Goal: Task Accomplishment & Management: Use online tool/utility

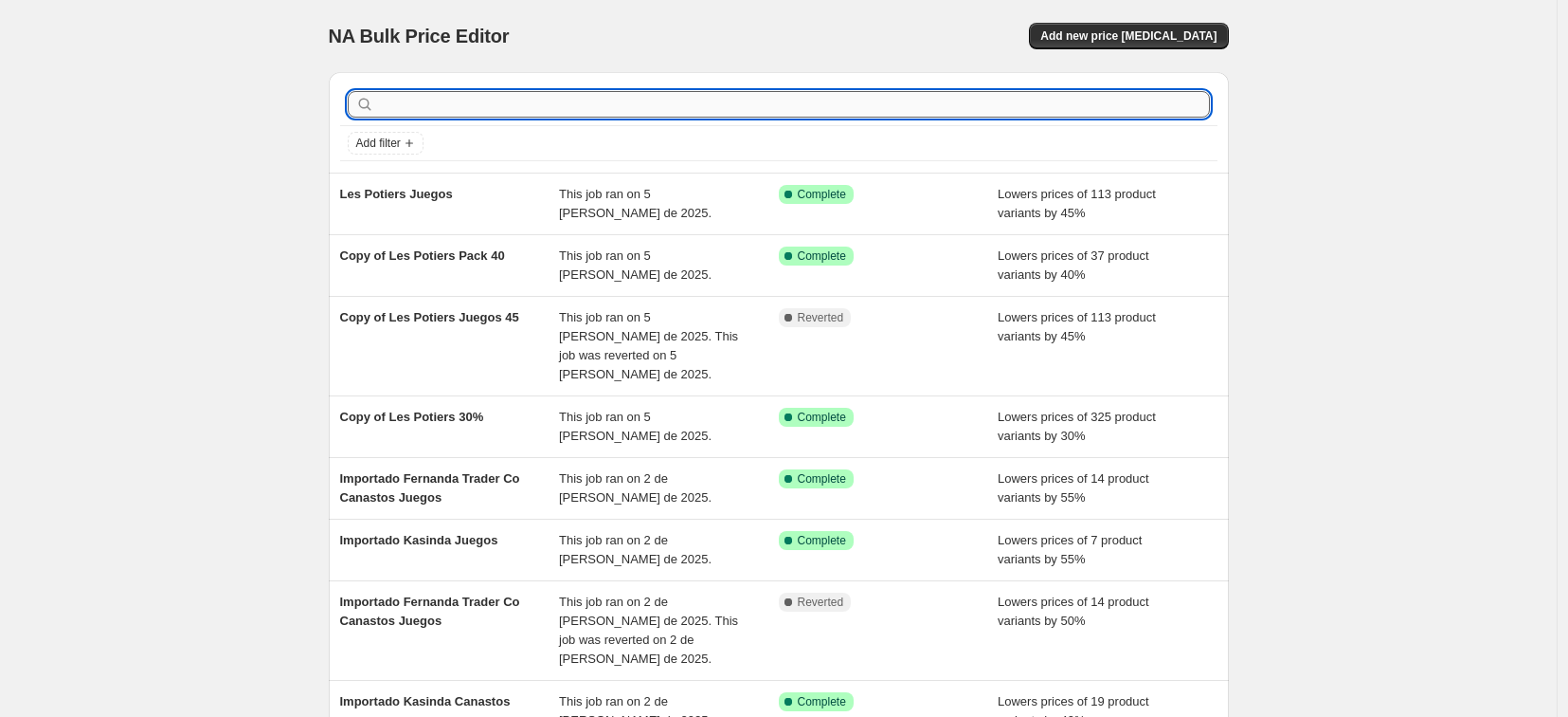
click at [734, 96] on input "text" at bounding box center [794, 104] width 832 height 26
type input "pocit"
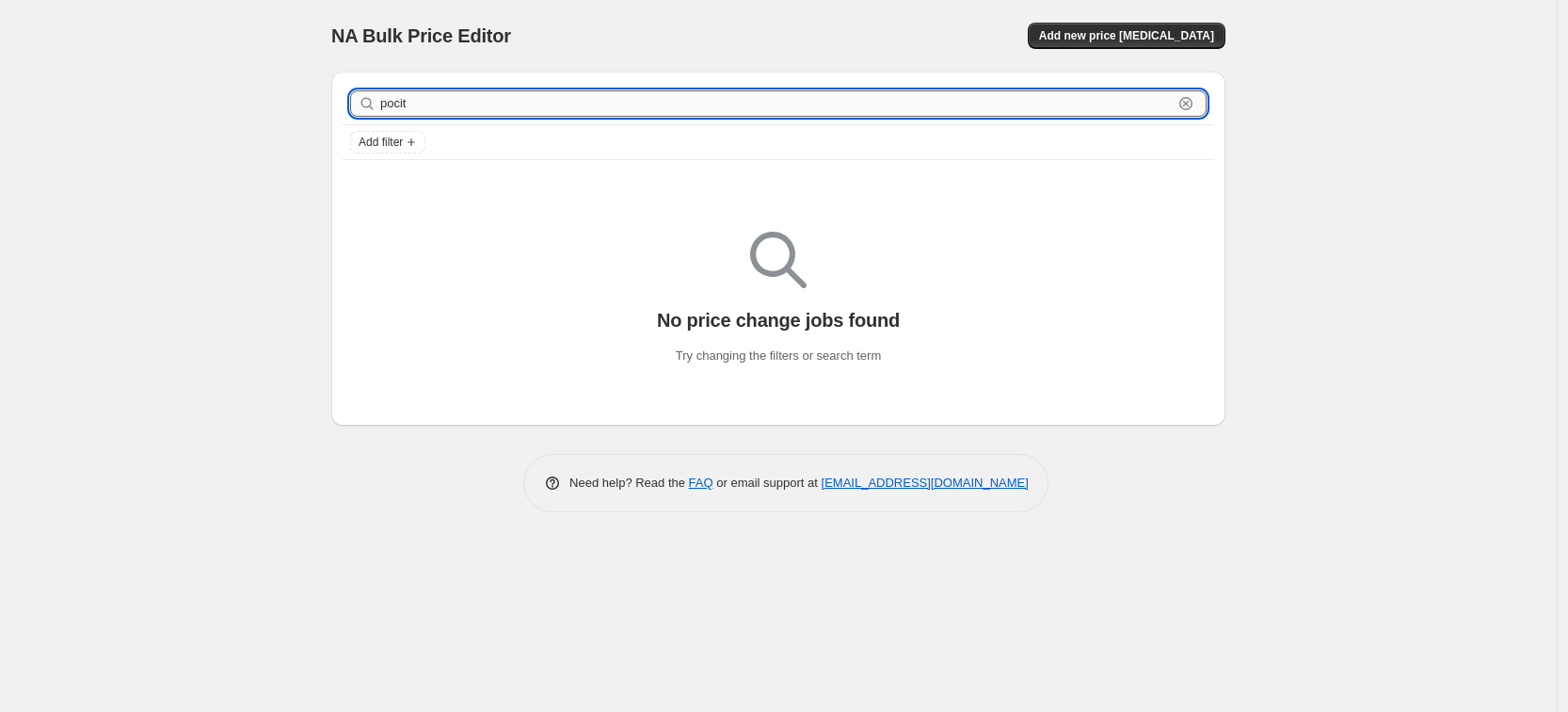
click at [606, 102] on input "pocit" at bounding box center [777, 103] width 792 height 26
type input "posi"
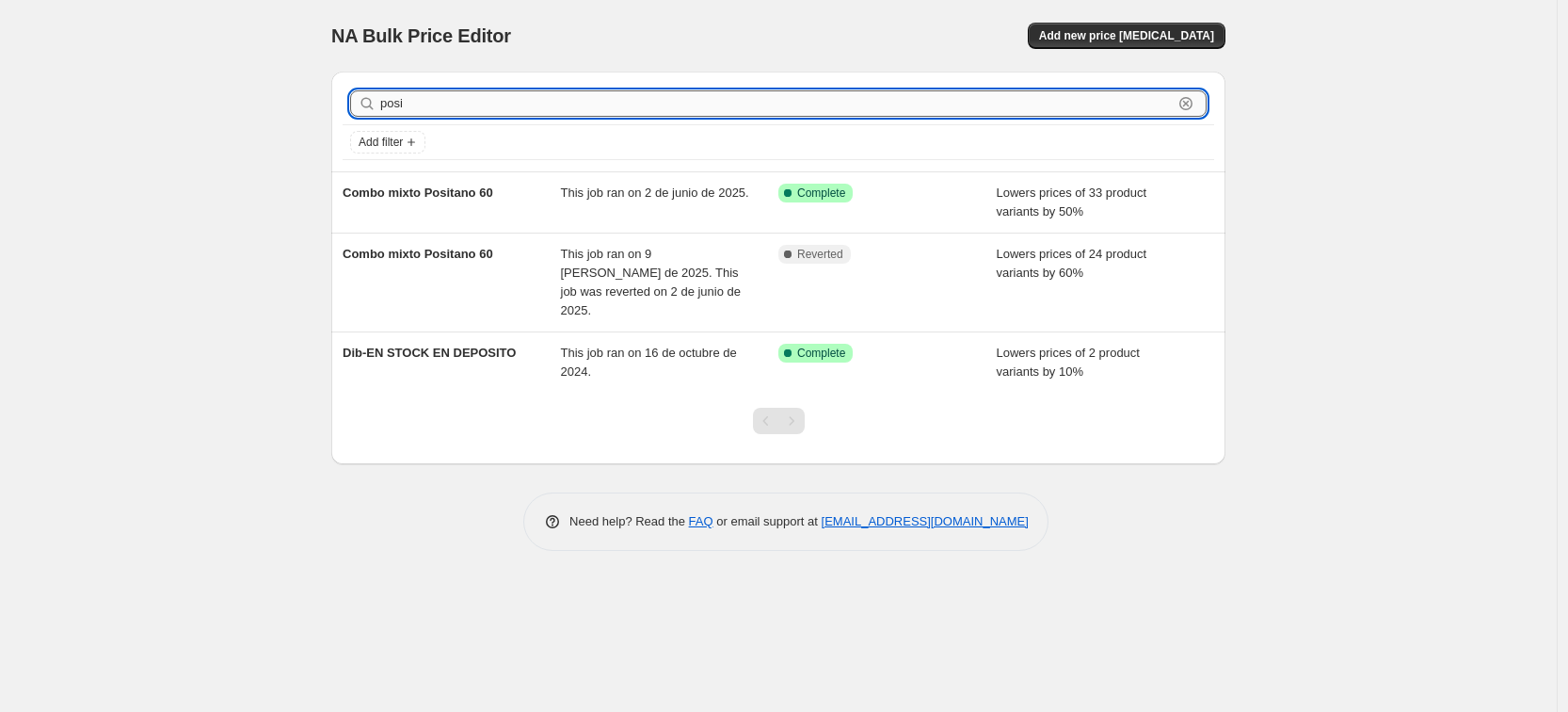
click at [527, 102] on input "posi" at bounding box center [777, 103] width 792 height 26
click at [530, 101] on input "posi" at bounding box center [777, 103] width 792 height 26
drag, startPoint x: 530, startPoint y: 100, endPoint x: 539, endPoint y: 100, distance: 9.0
click at [531, 100] on input "posi" at bounding box center [777, 103] width 792 height 26
type input "pos"
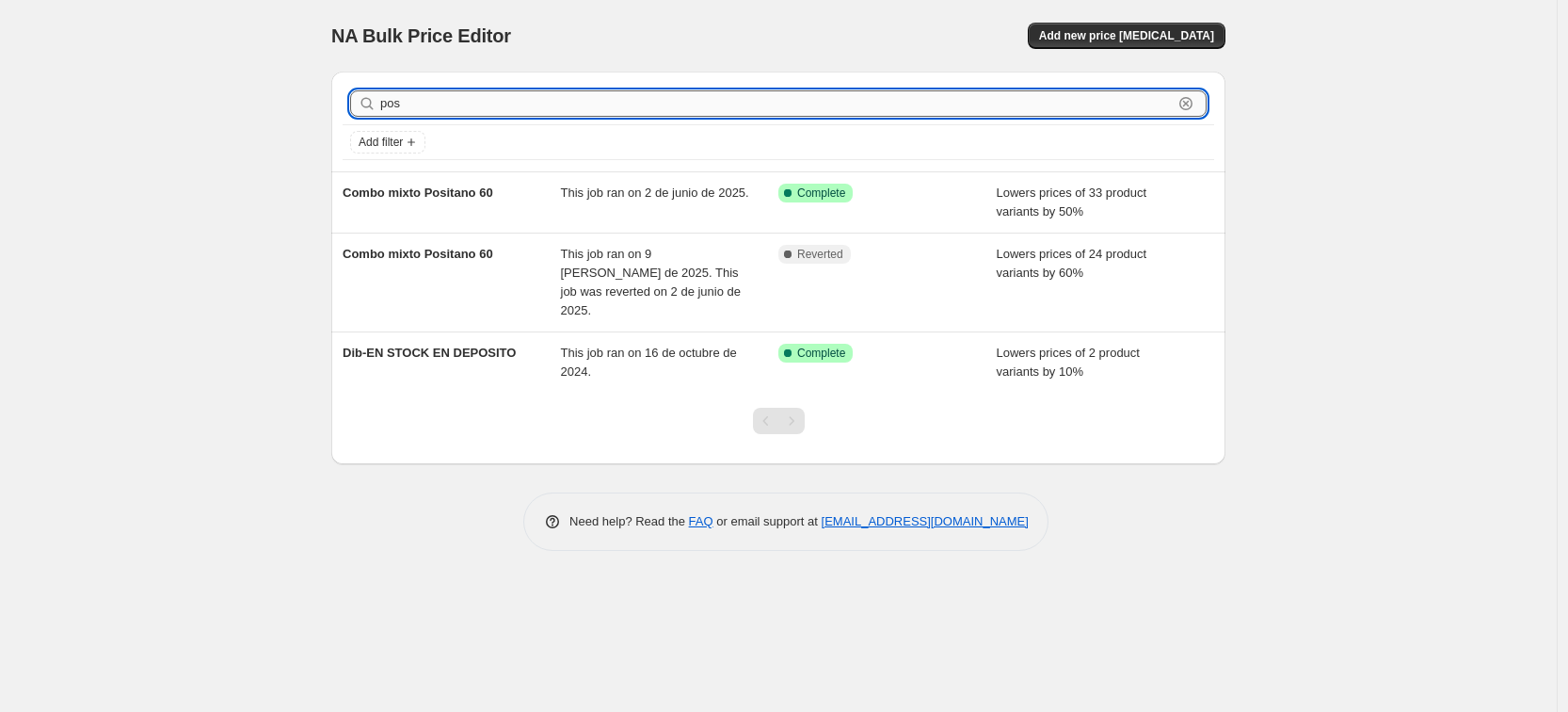
click at [1122, 105] on input "pos" at bounding box center [777, 103] width 792 height 26
click at [1191, 104] on icon "button" at bounding box center [1185, 102] width 18 height 18
click at [398, 144] on span "Add filter" at bounding box center [381, 142] width 44 height 15
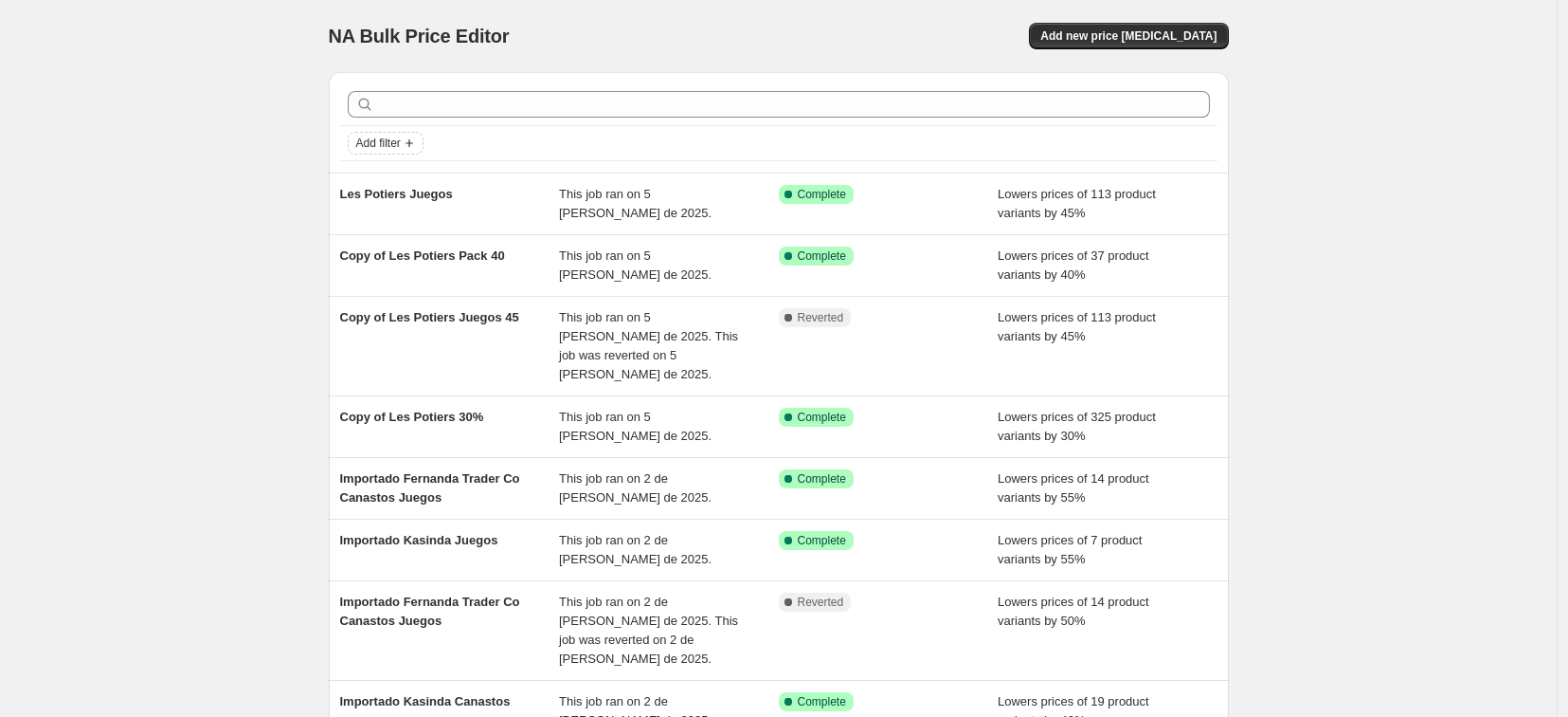
click at [401, 145] on span "Add filter" at bounding box center [378, 143] width 45 height 16
click at [401, 138] on span "Add filter" at bounding box center [378, 143] width 45 height 16
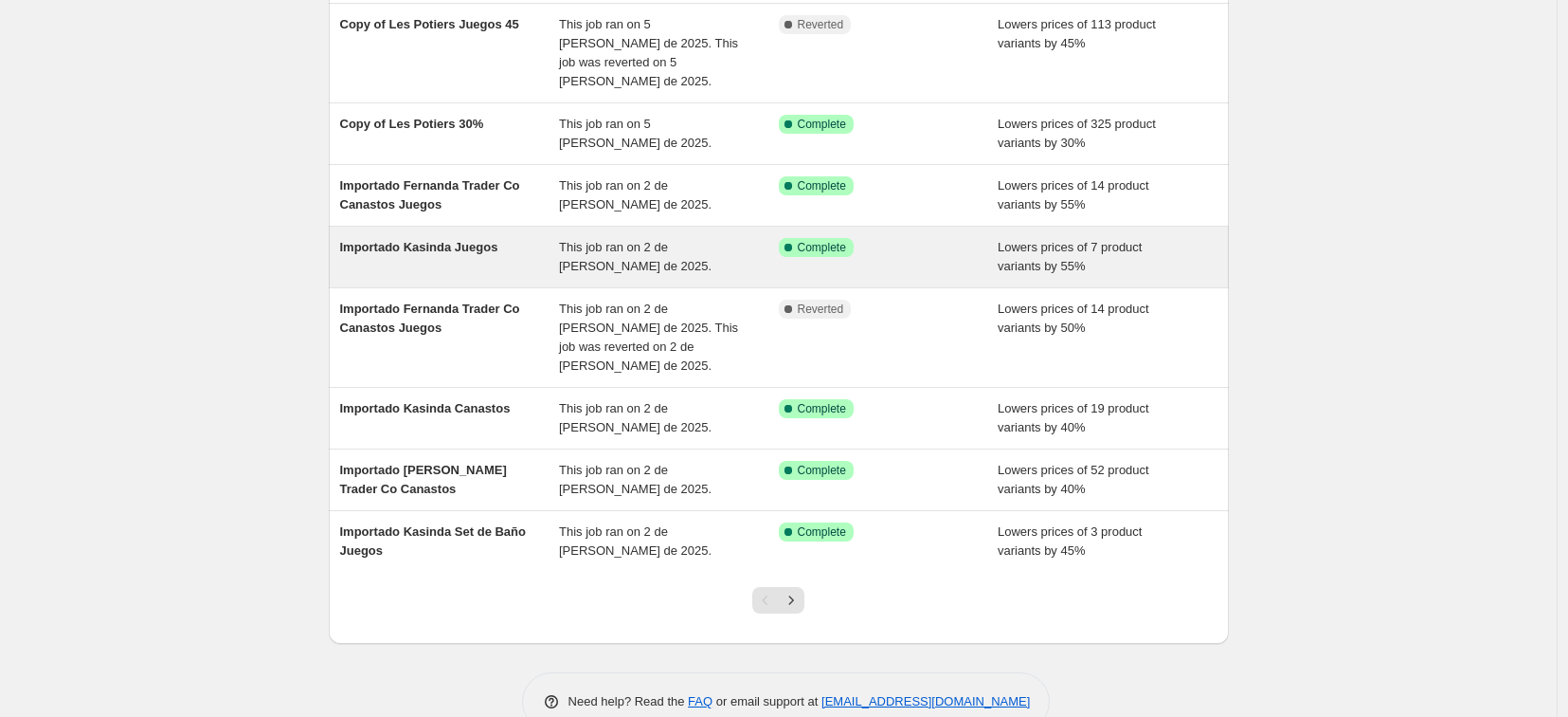
scroll to position [298, 0]
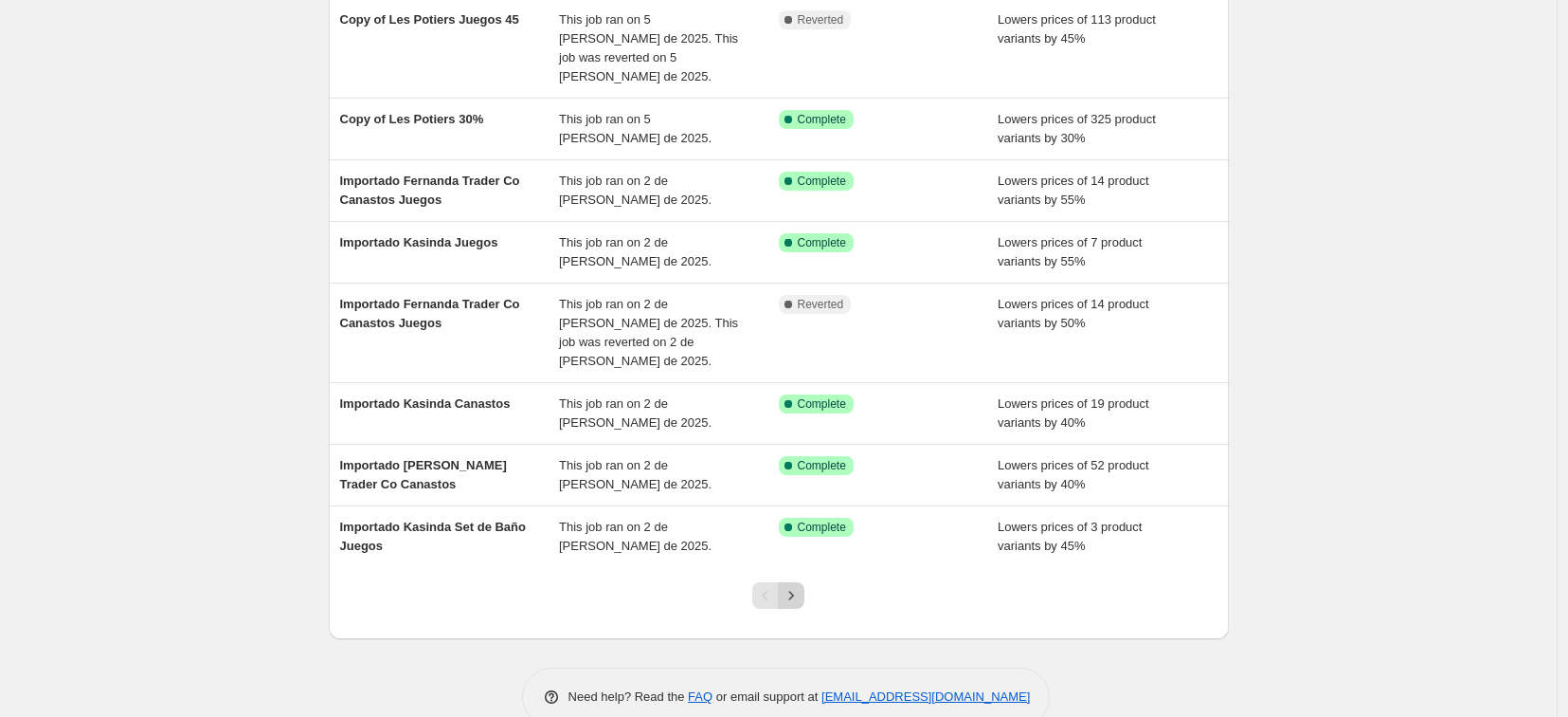
click at [797, 586] on icon "Next" at bounding box center [791, 594] width 18 height 18
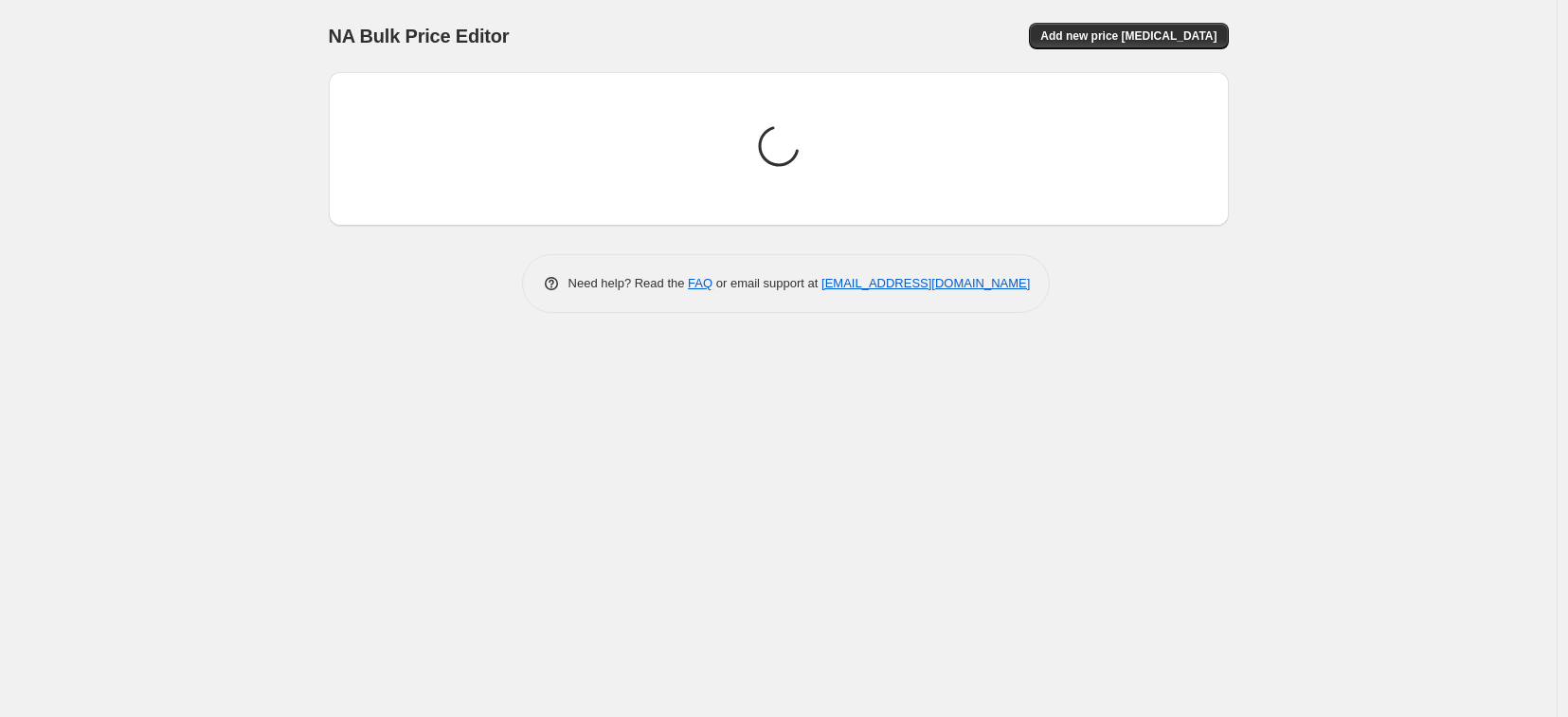
scroll to position [0, 0]
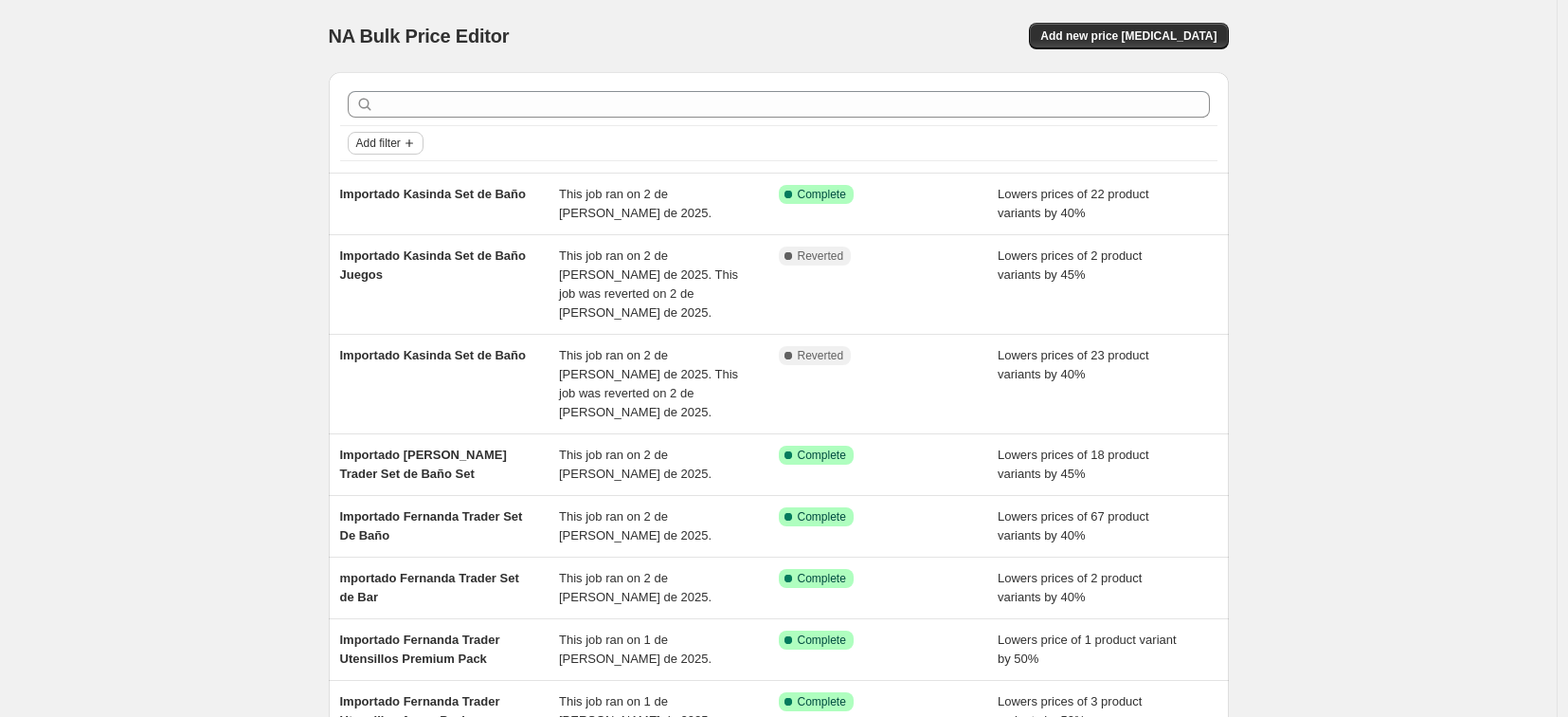
click at [401, 149] on span "Add filter" at bounding box center [378, 143] width 45 height 16
click at [410, 175] on span "Job status" at bounding box center [390, 180] width 55 height 15
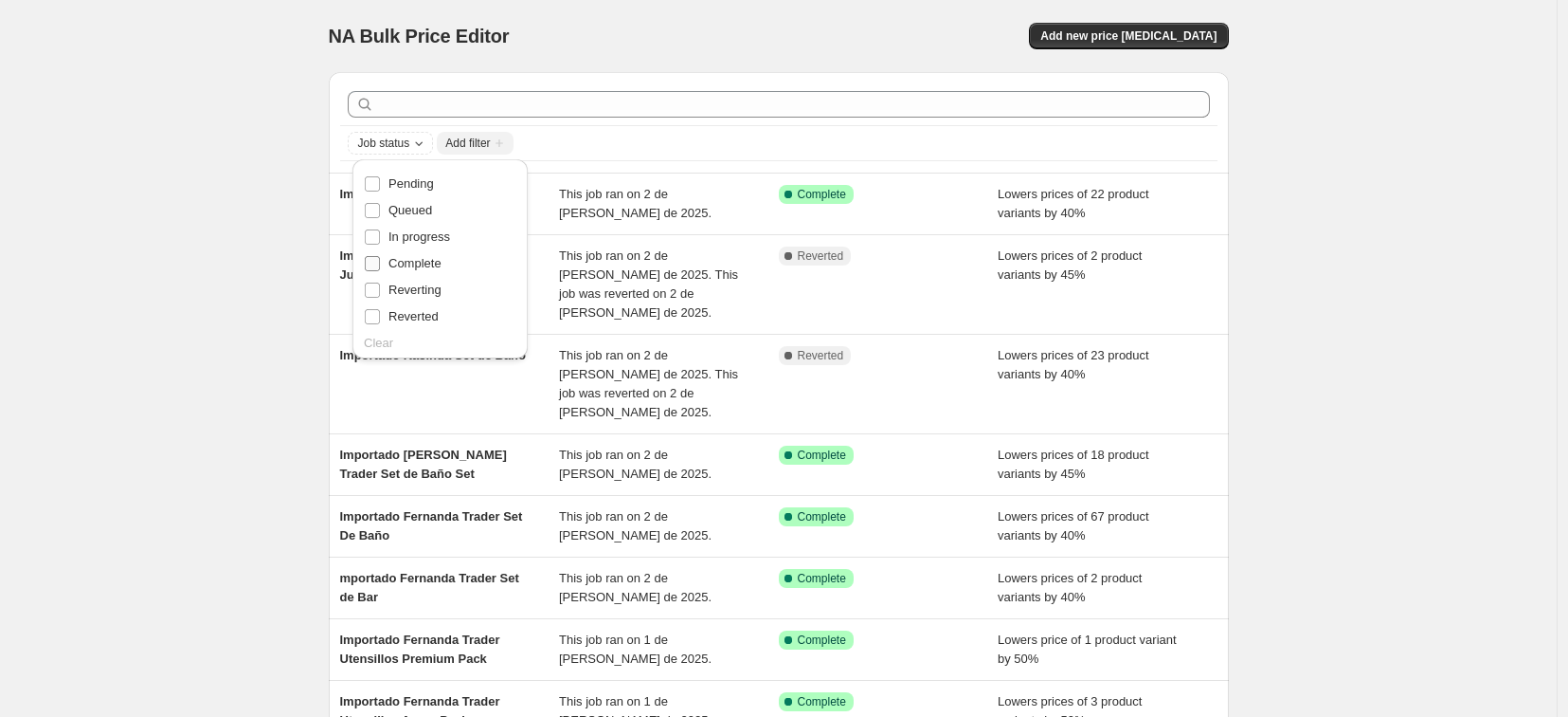
click at [404, 261] on span "Complete" at bounding box center [414, 263] width 53 height 15
click at [380, 261] on input "Complete" at bounding box center [373, 264] width 16 height 16
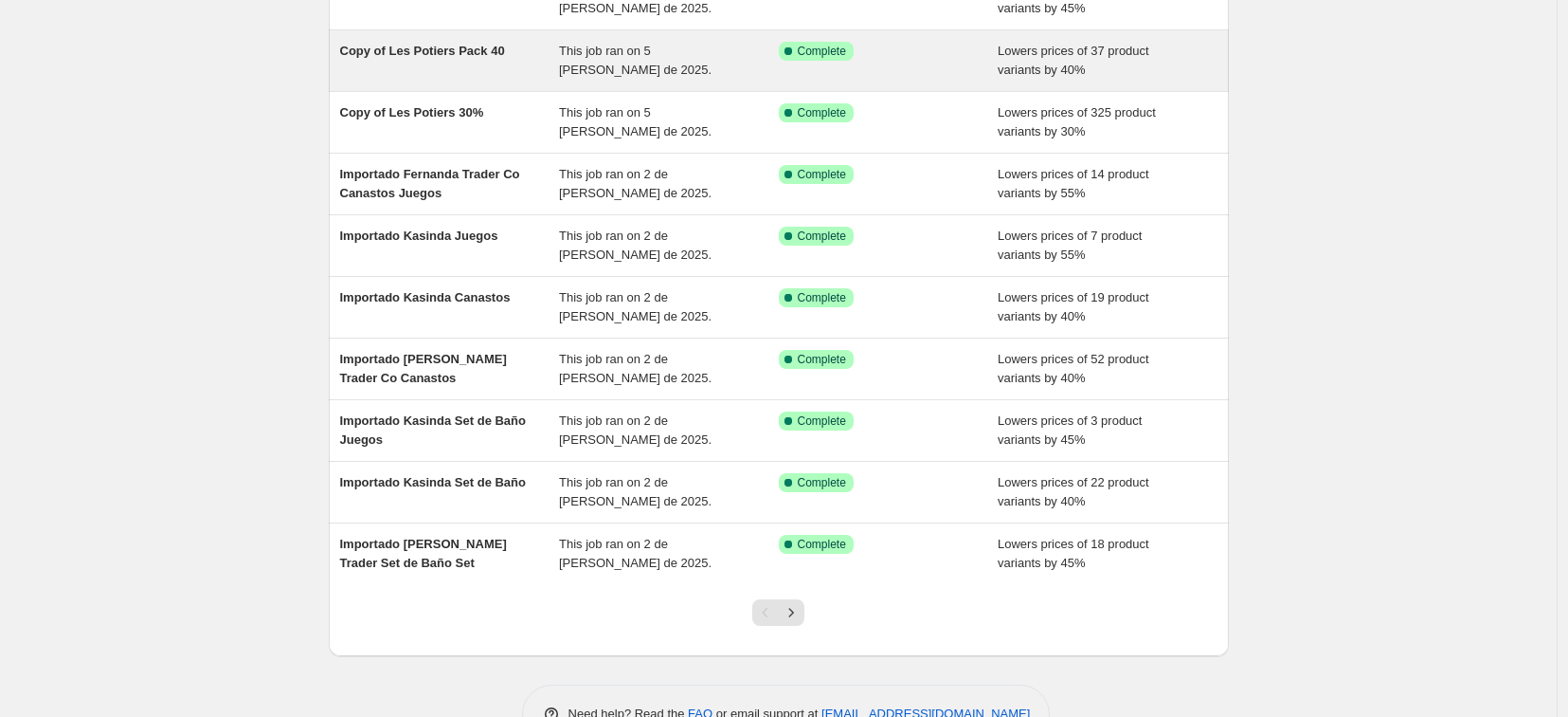
scroll to position [219, 0]
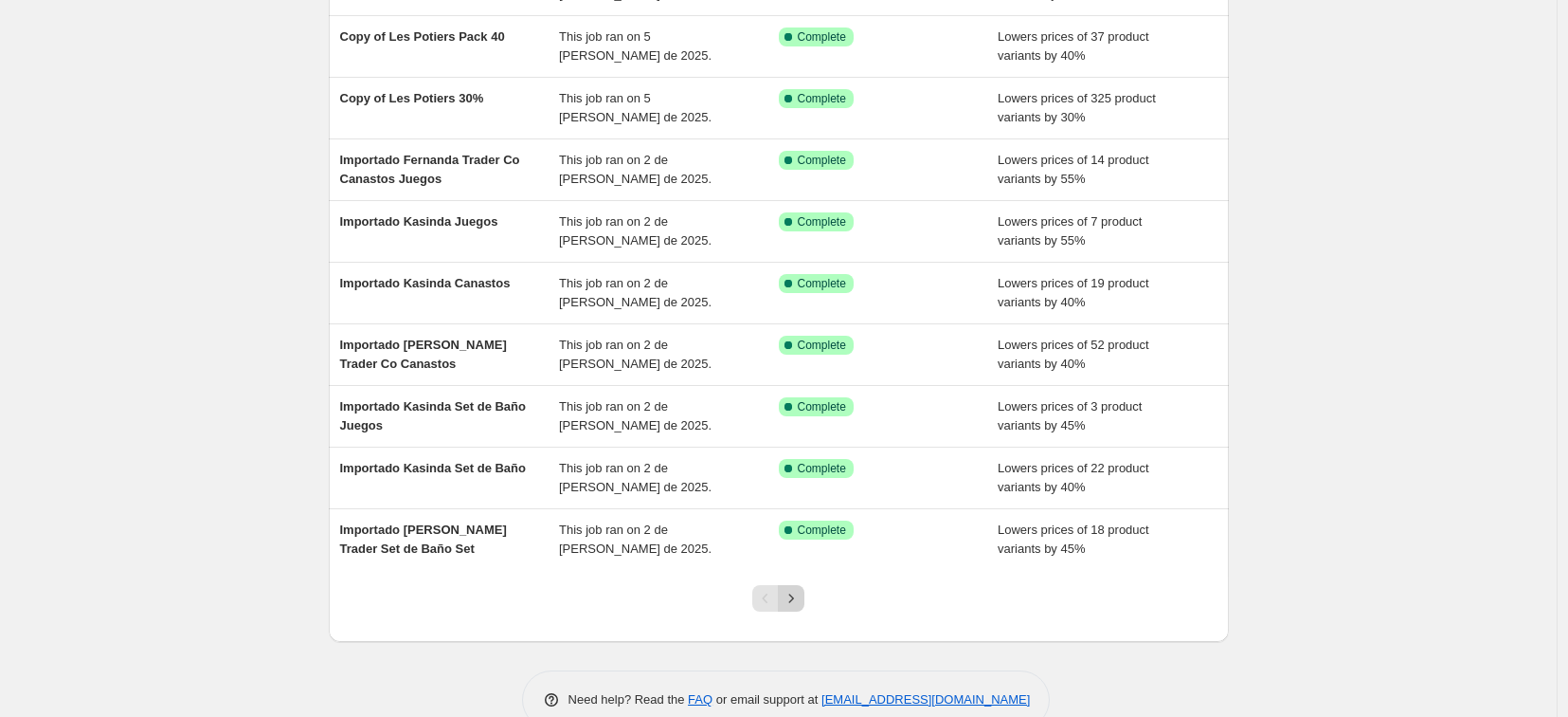
click at [793, 596] on icon "Next" at bounding box center [791, 597] width 18 height 18
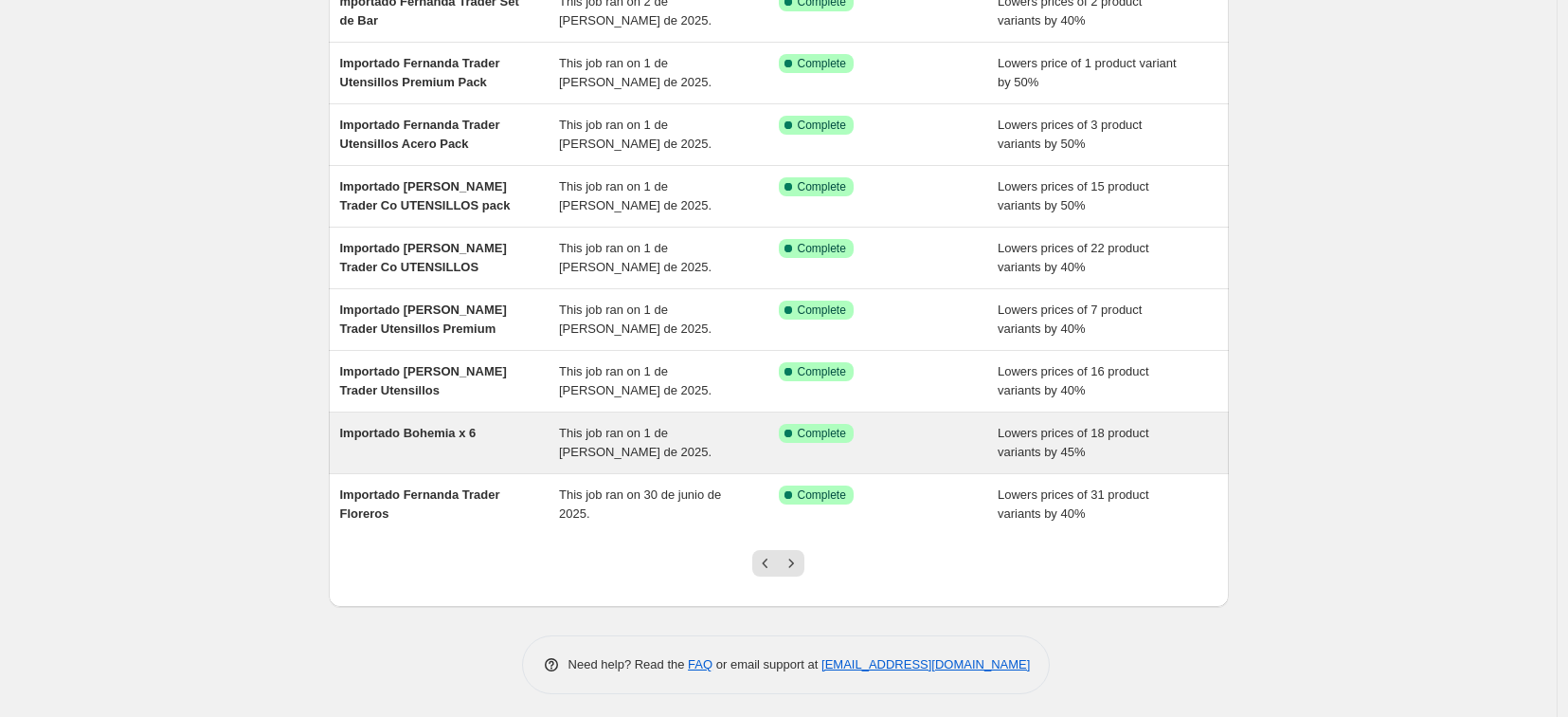
scroll to position [260, 0]
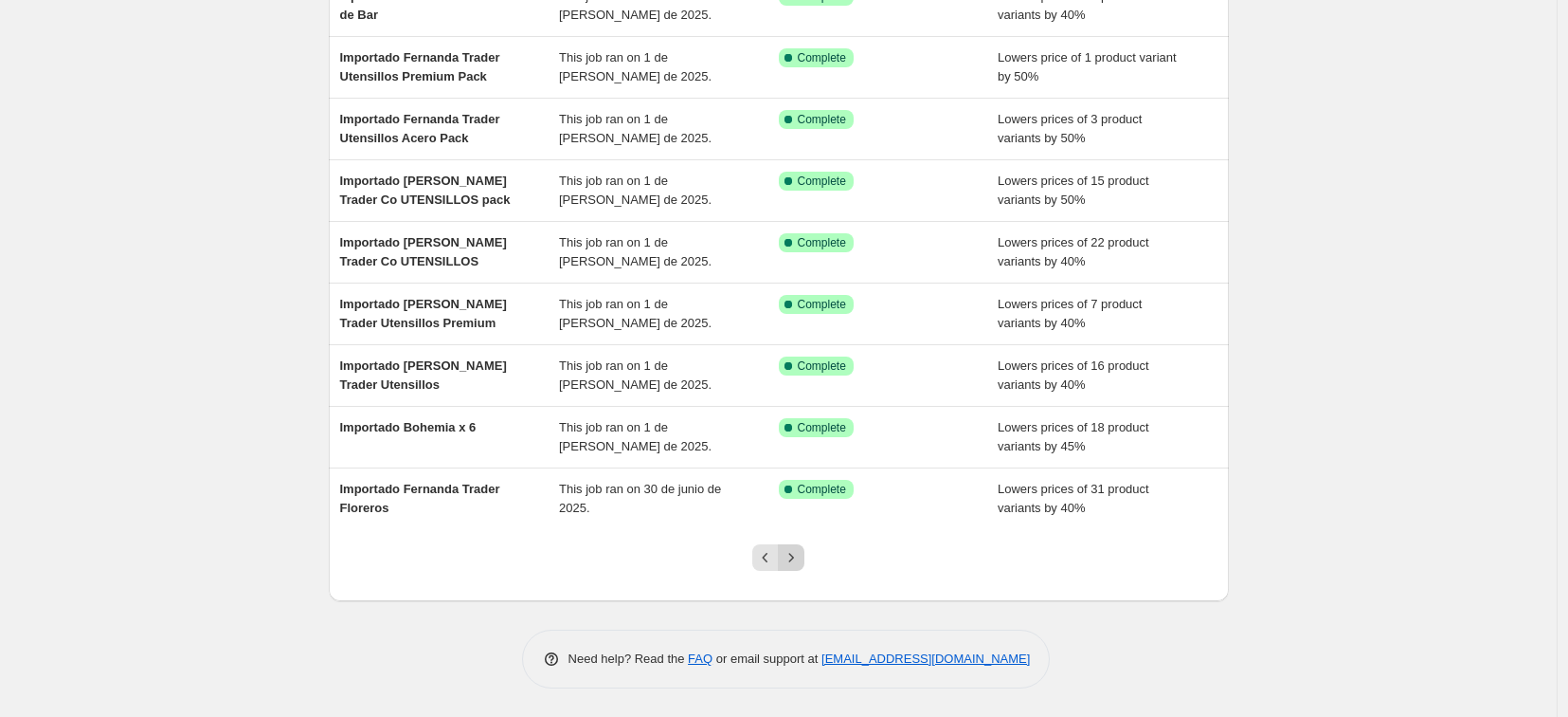
click at [790, 558] on icon "Next" at bounding box center [791, 556] width 18 height 18
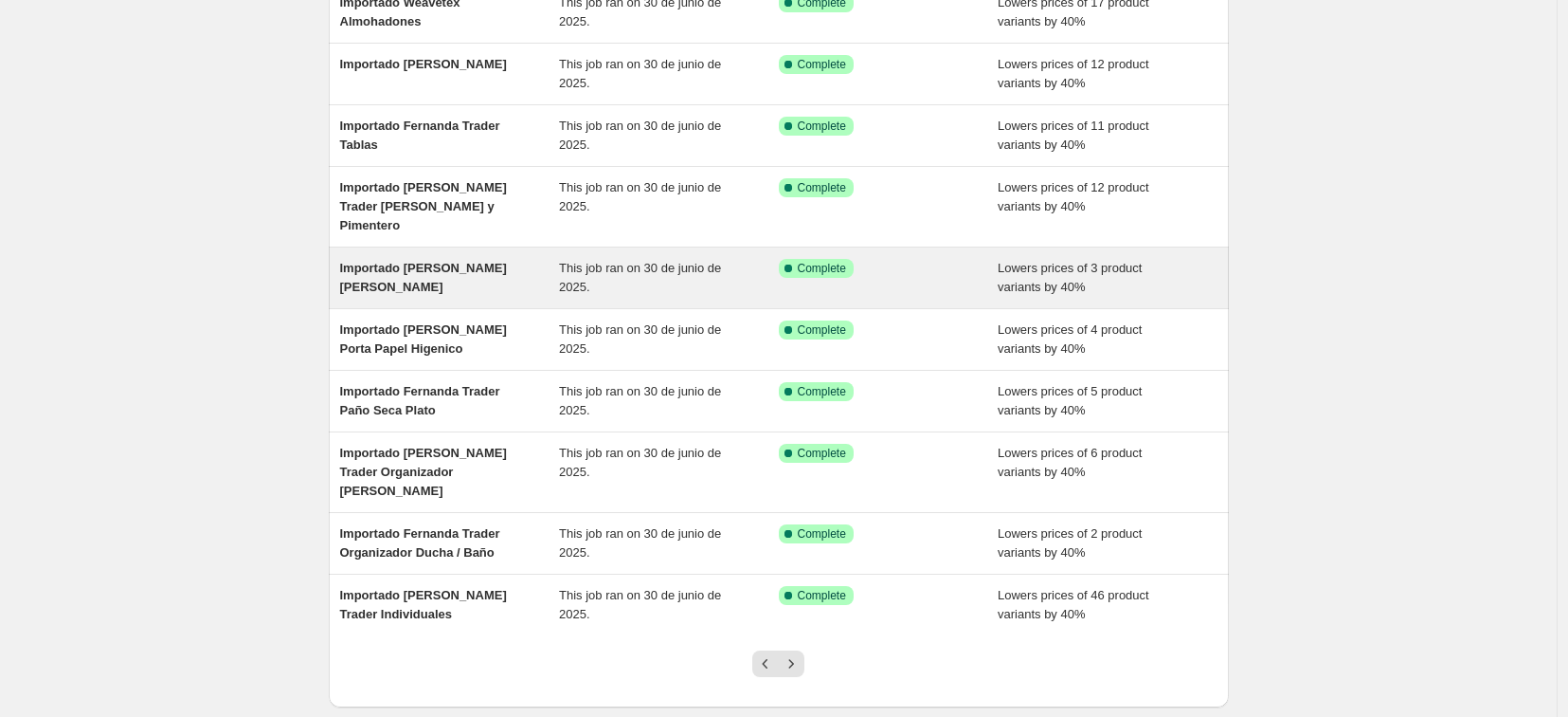
scroll to position [208, 0]
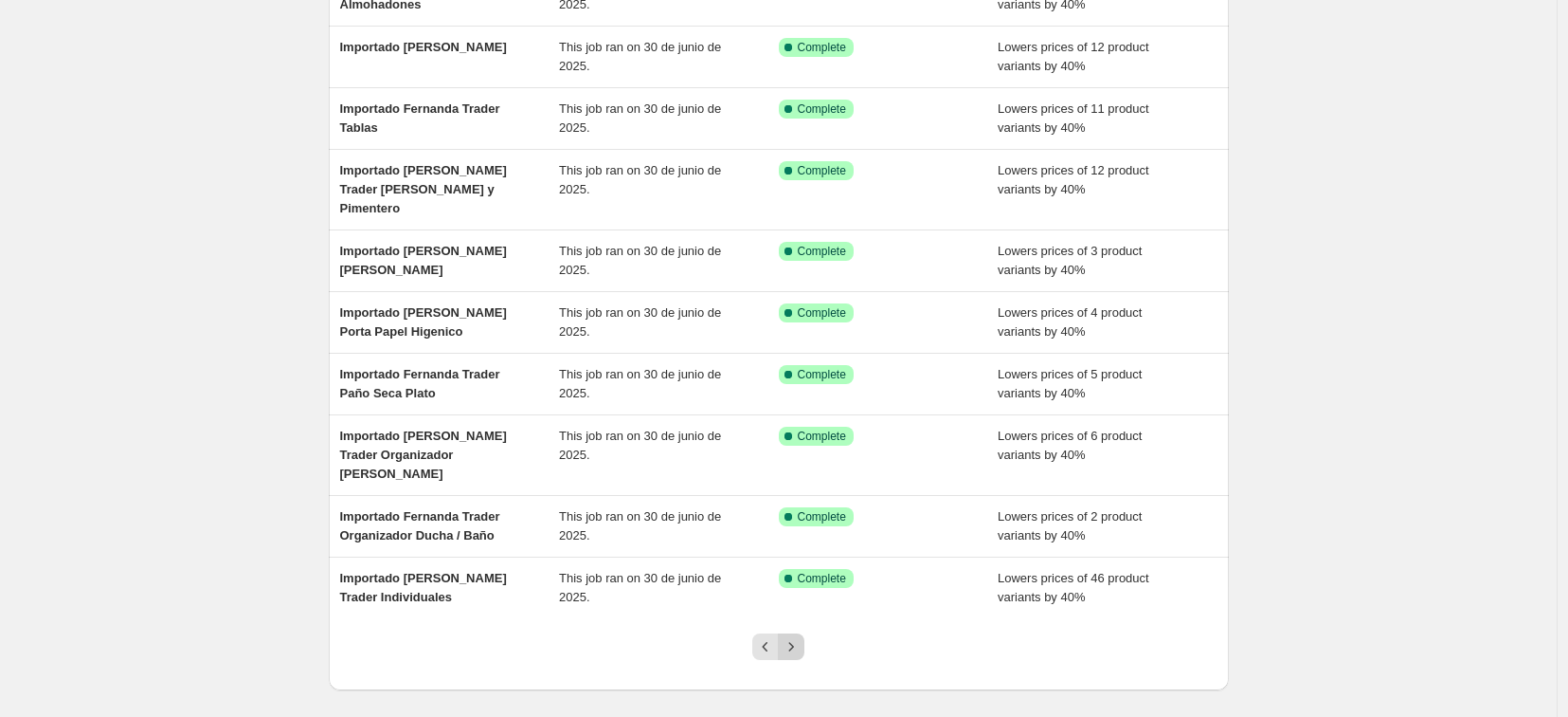
click at [794, 642] on icon "Next" at bounding box center [792, 646] width 5 height 9
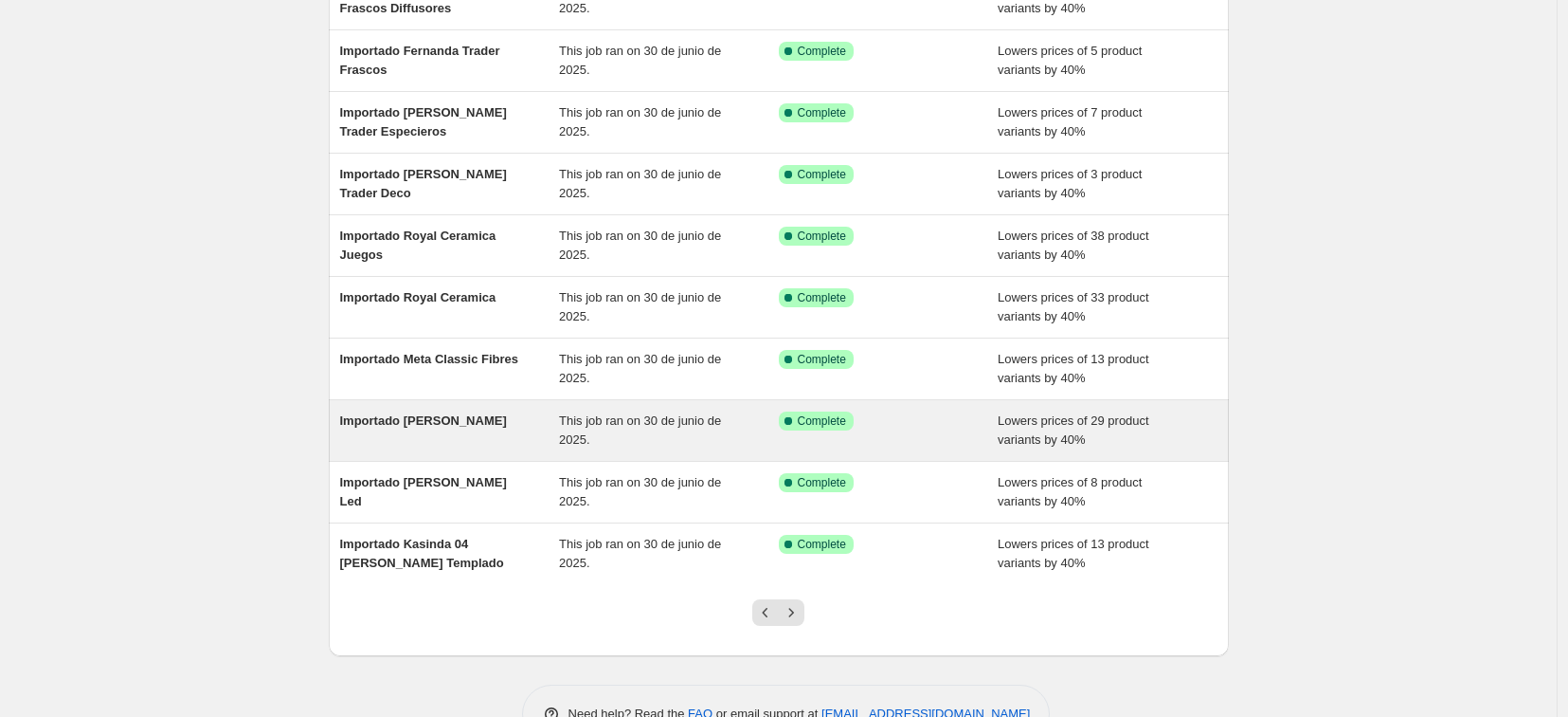
scroll to position [214, 0]
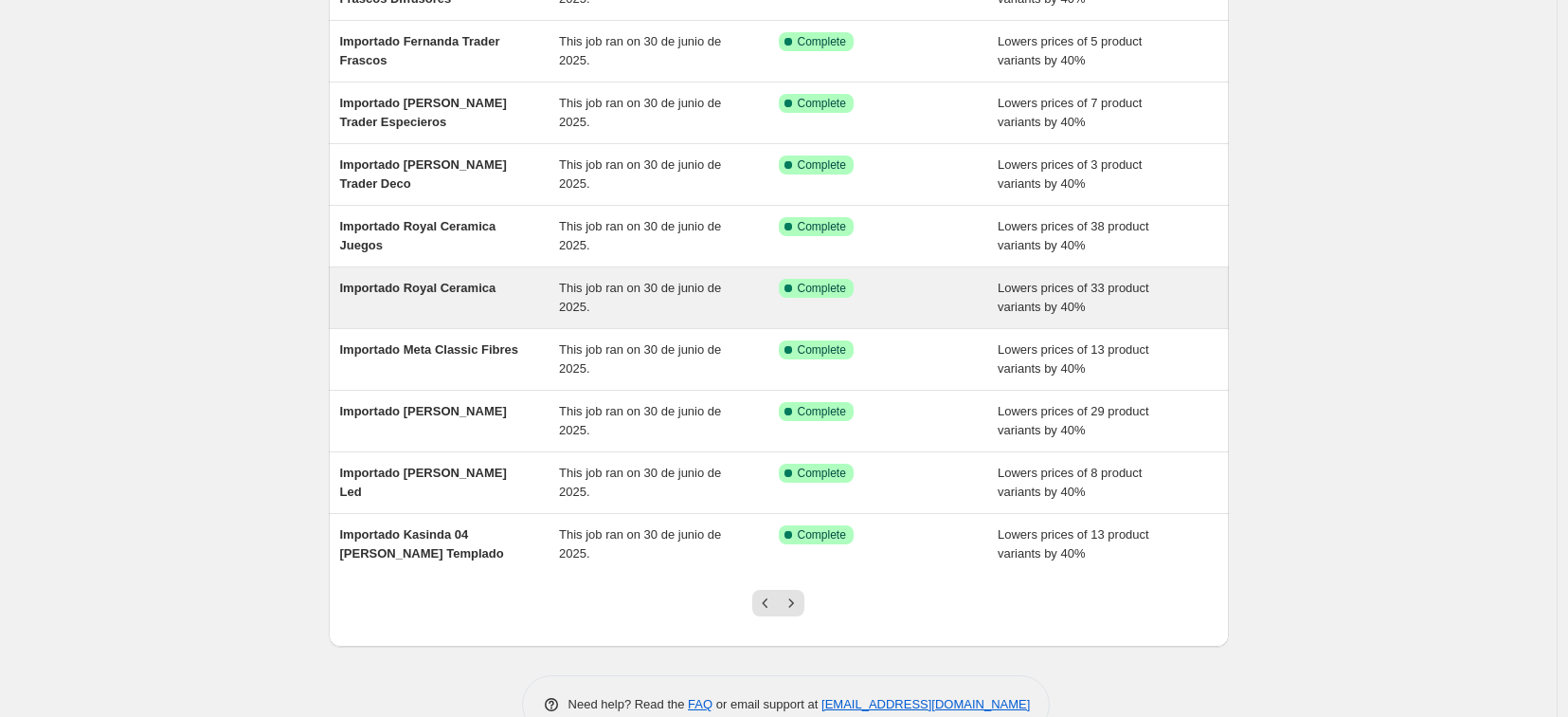
click at [471, 296] on div "Importado Royal Ceramica" at bounding box center [450, 297] width 220 height 38
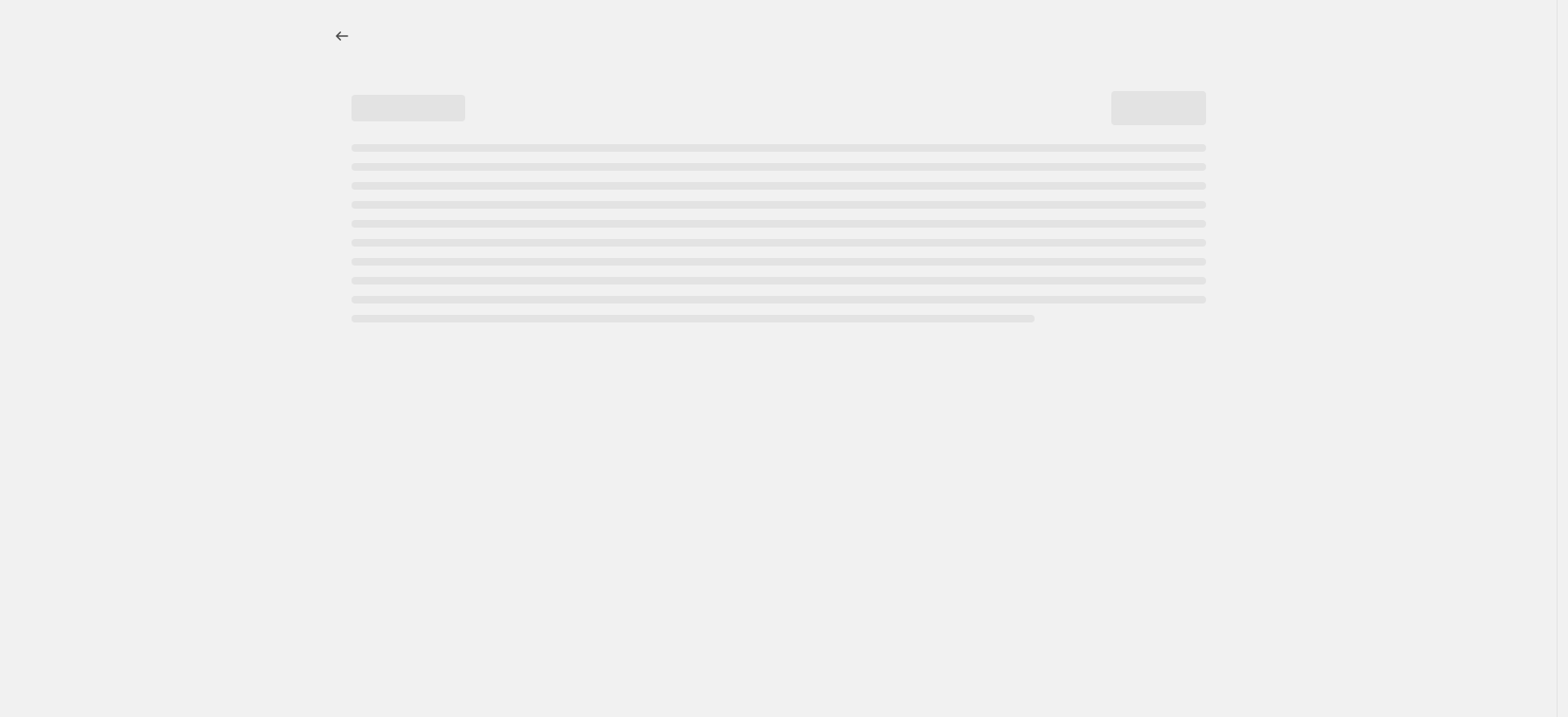
select select "percentage"
select select "vendor"
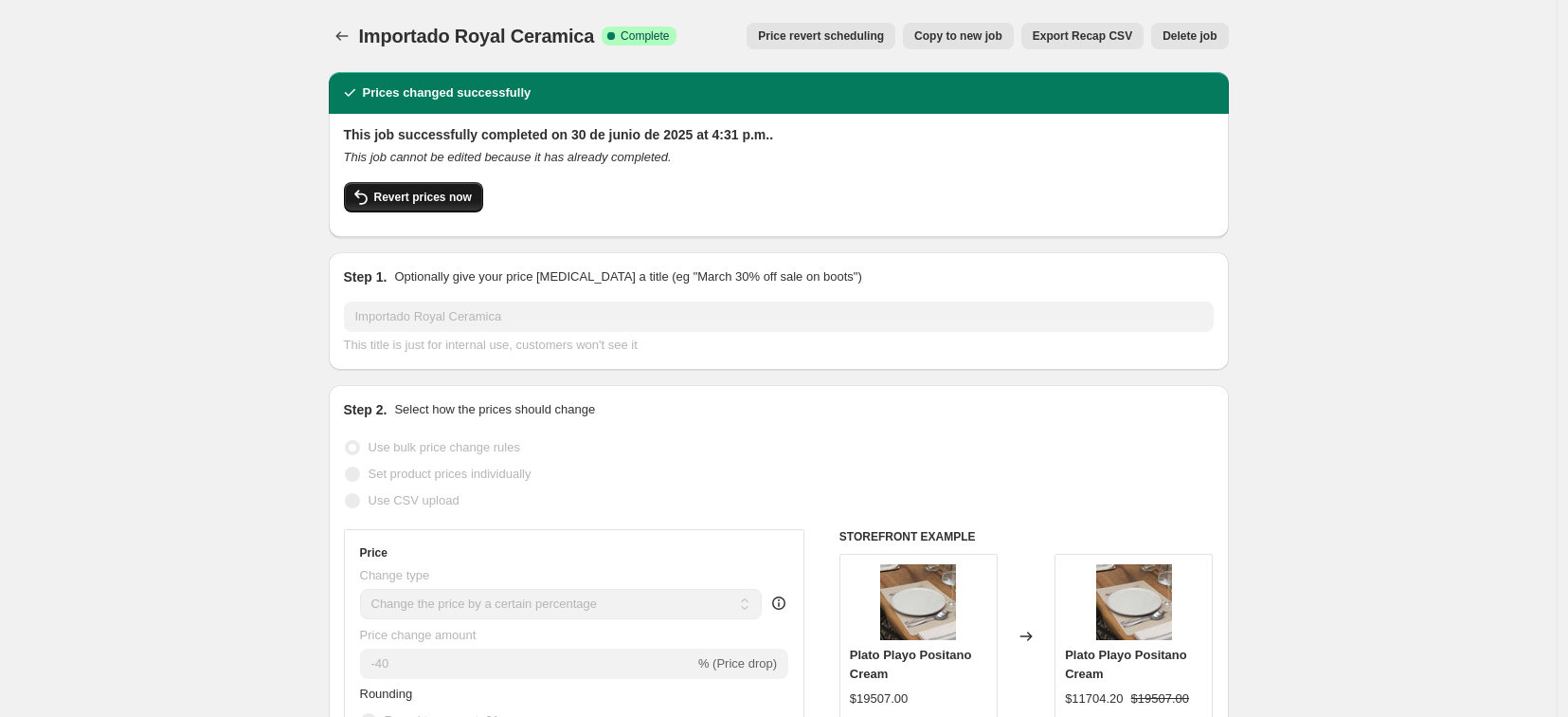
click at [405, 201] on span "Revert prices now" at bounding box center [423, 197] width 97 height 16
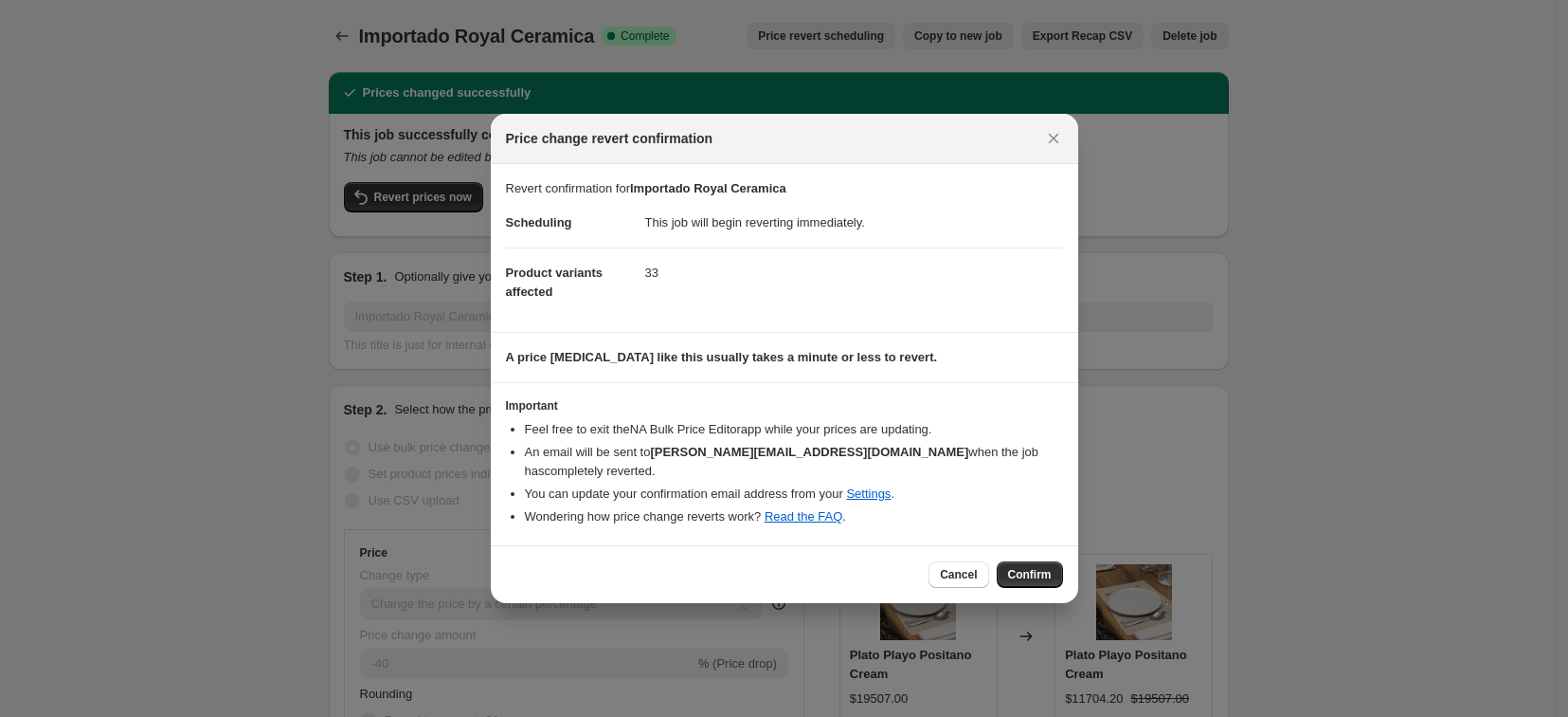
click at [1030, 569] on span "Confirm" at bounding box center [1030, 575] width 44 height 16
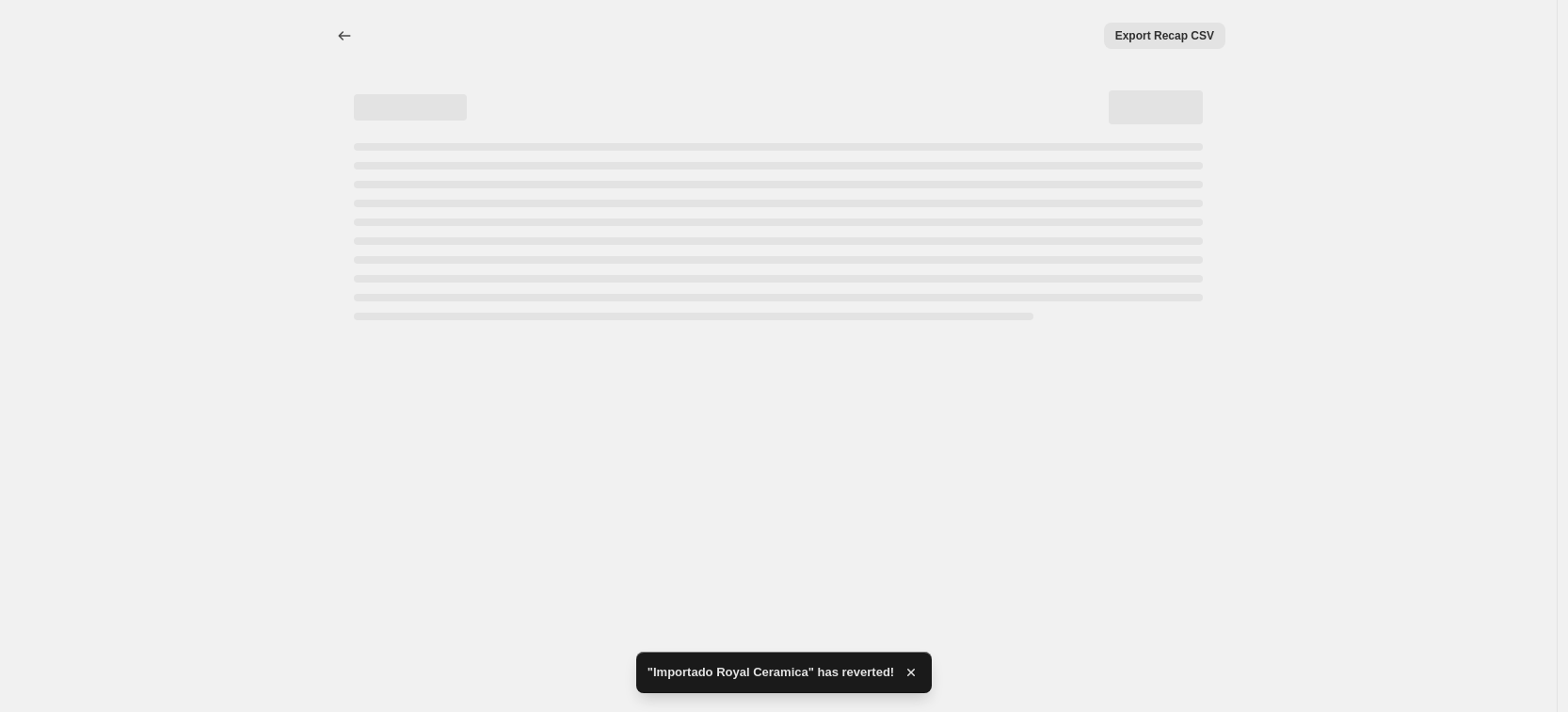
select select "percentage"
select select "vendor"
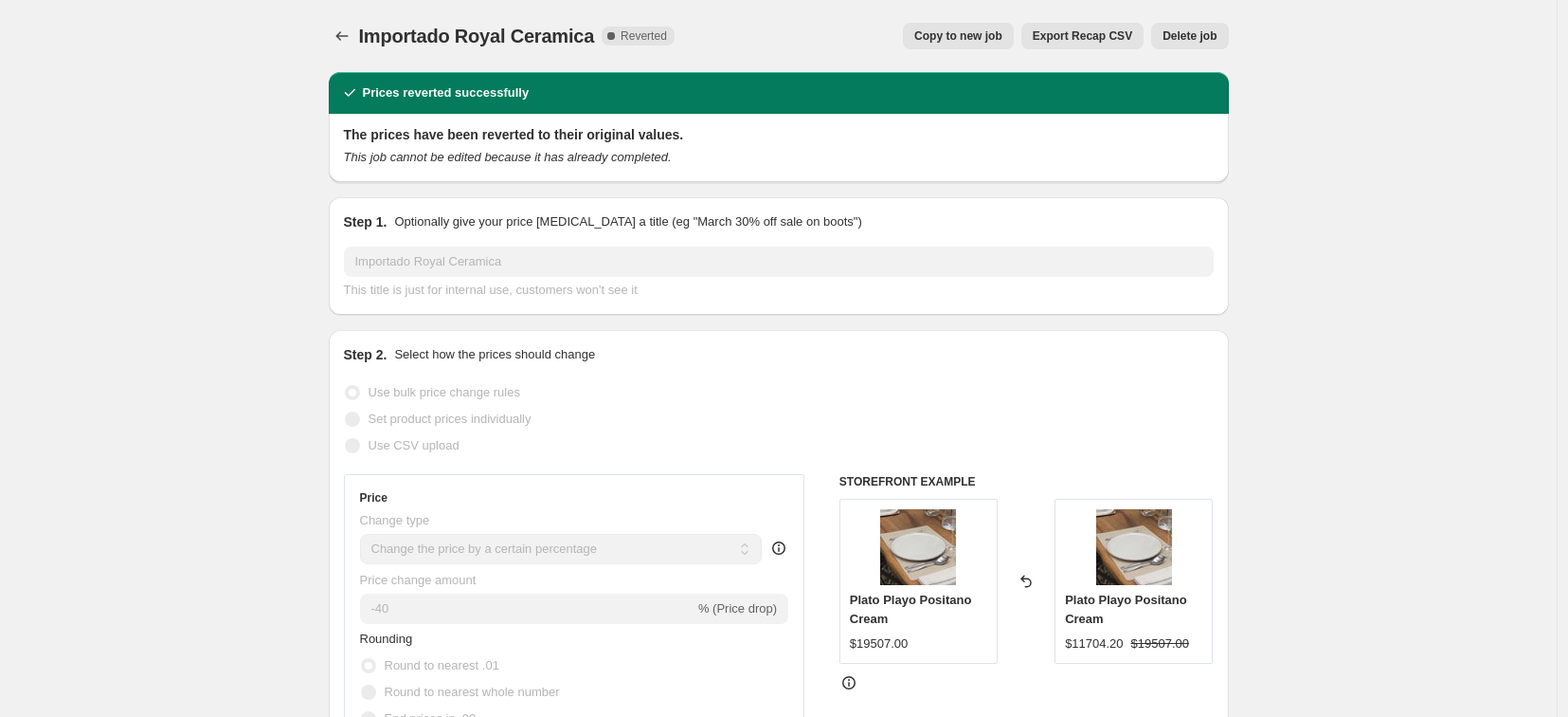
click at [940, 41] on span "Copy to new job" at bounding box center [958, 36] width 89 height 16
select select "percentage"
select select "vendor"
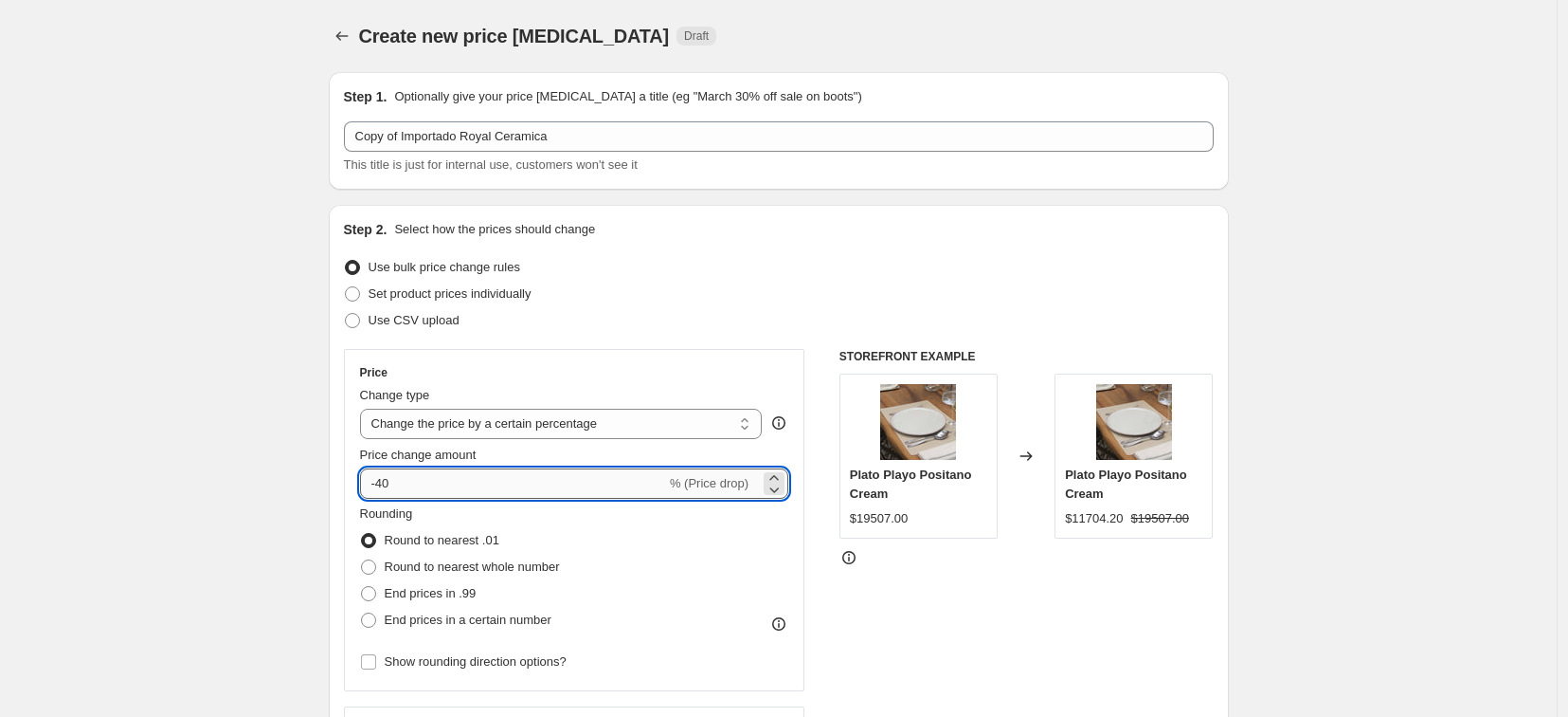
click at [500, 480] on input "-40" at bounding box center [513, 483] width 306 height 30
type input "-4"
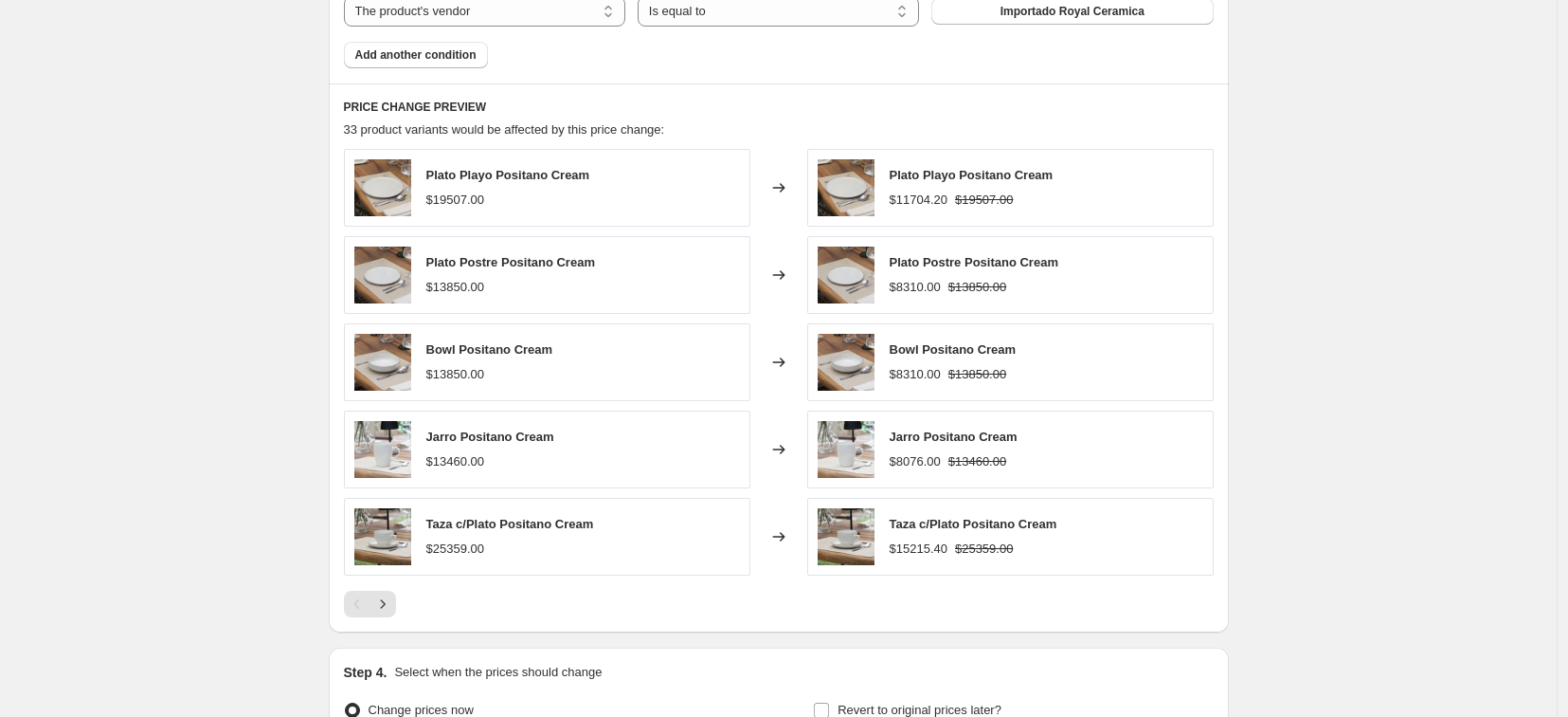
scroll to position [1391, 0]
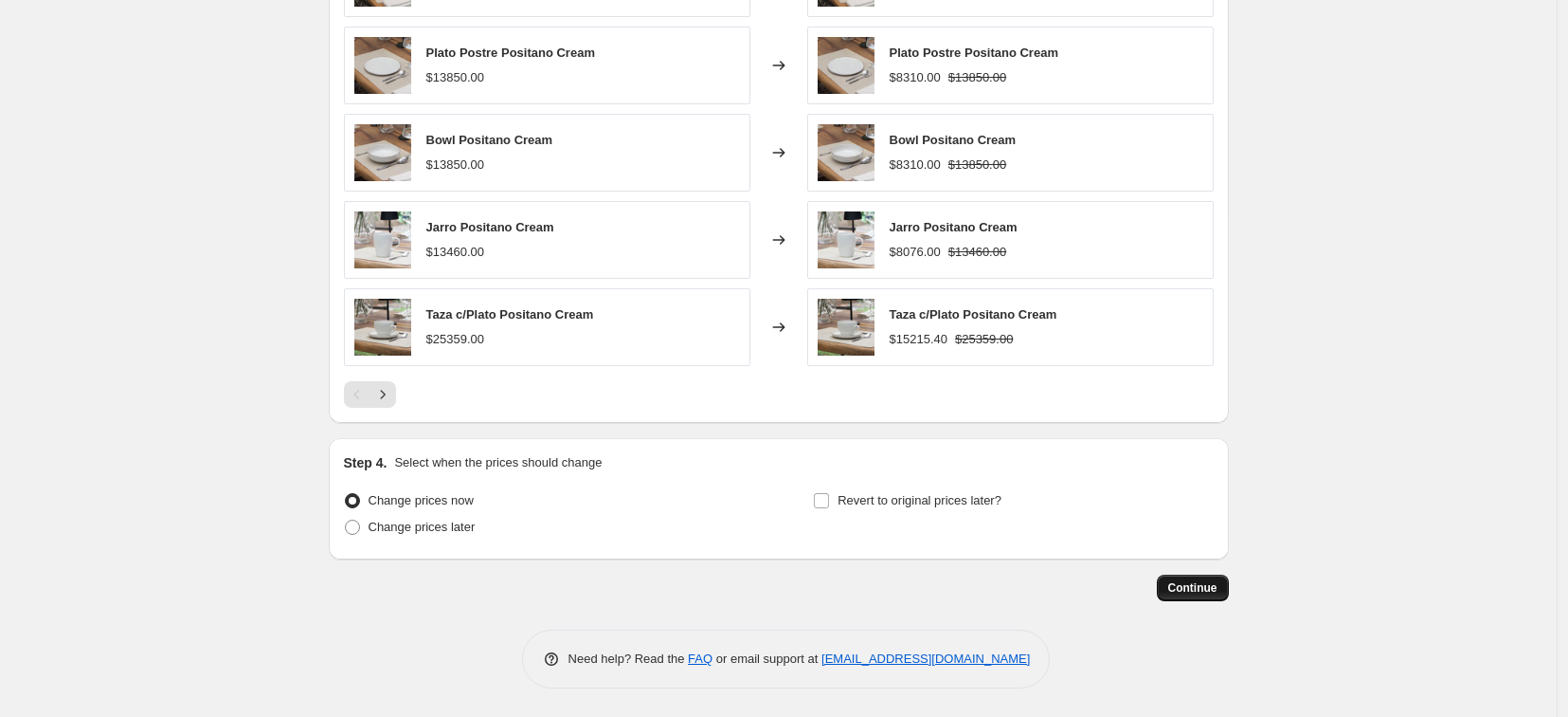
type input "-20"
click at [1210, 586] on span "Continue" at bounding box center [1193, 588] width 50 height 16
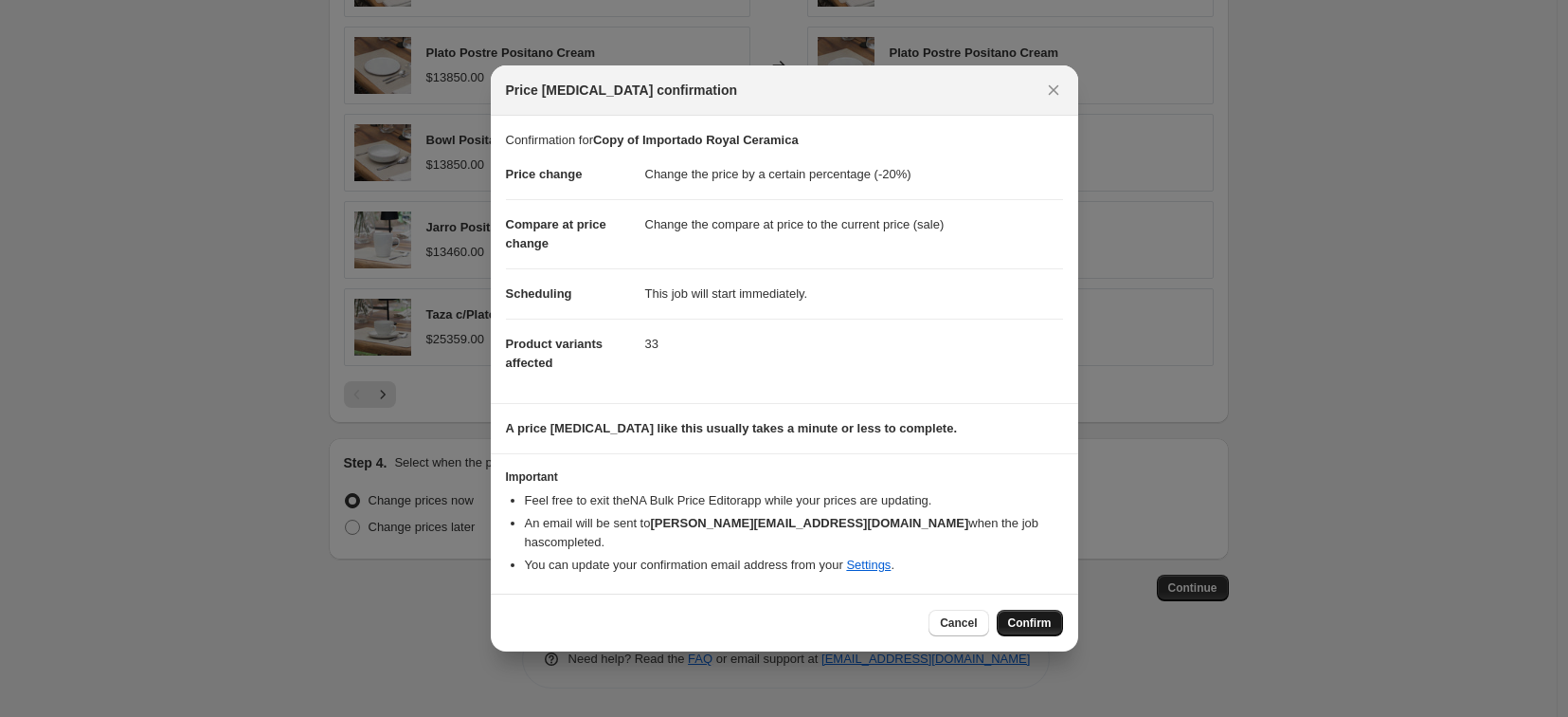
click at [1032, 615] on span "Confirm" at bounding box center [1030, 623] width 44 height 16
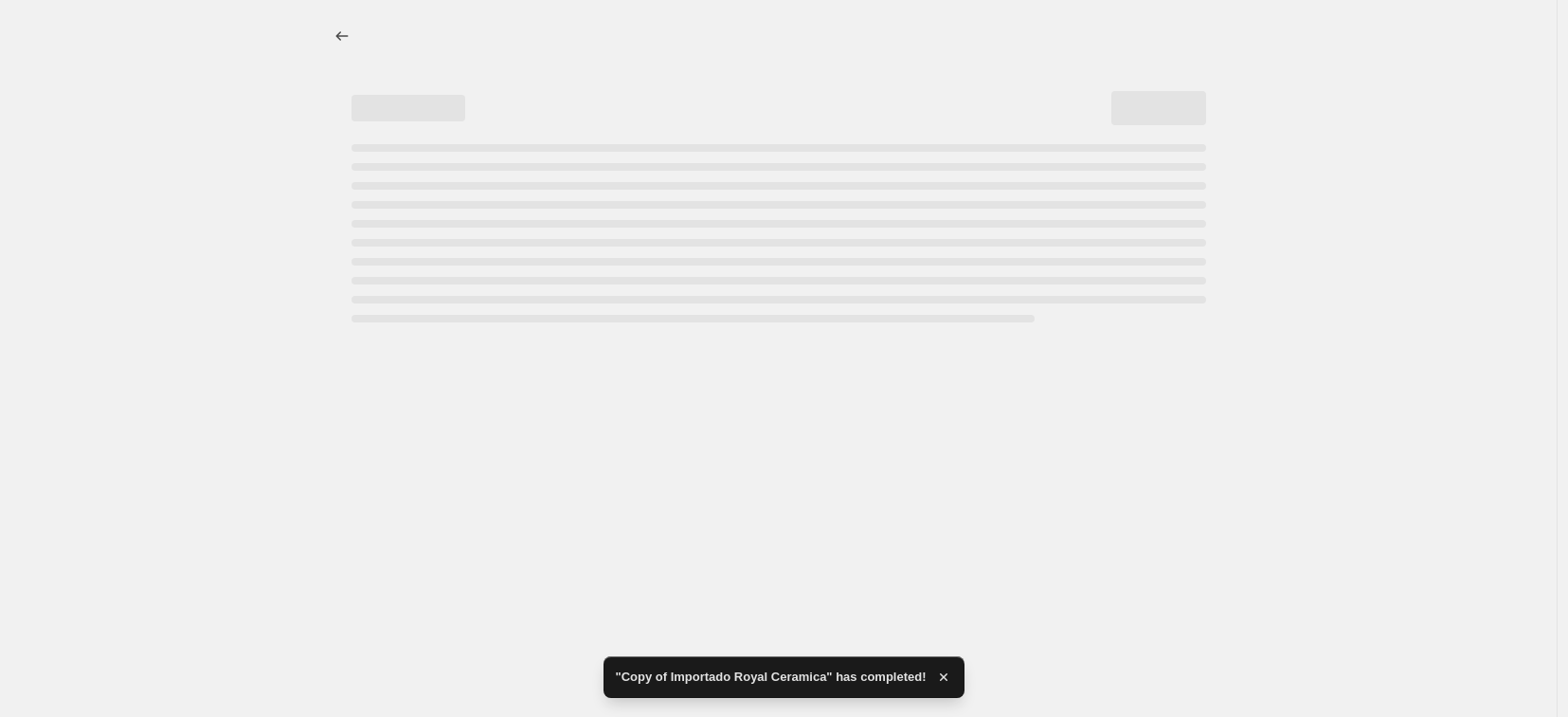
select select "percentage"
select select "vendor"
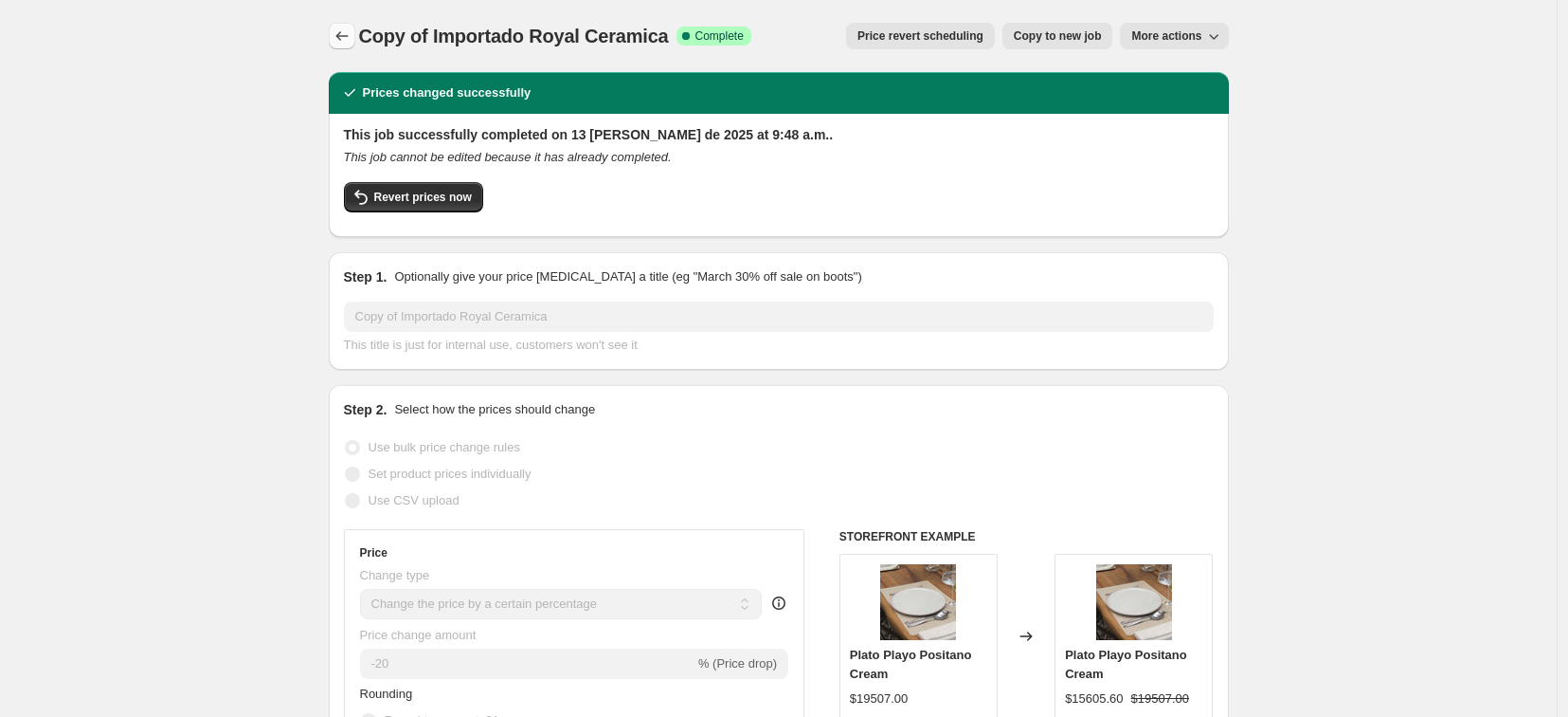
click at [339, 40] on icon "Price change jobs" at bounding box center [341, 35] width 18 height 18
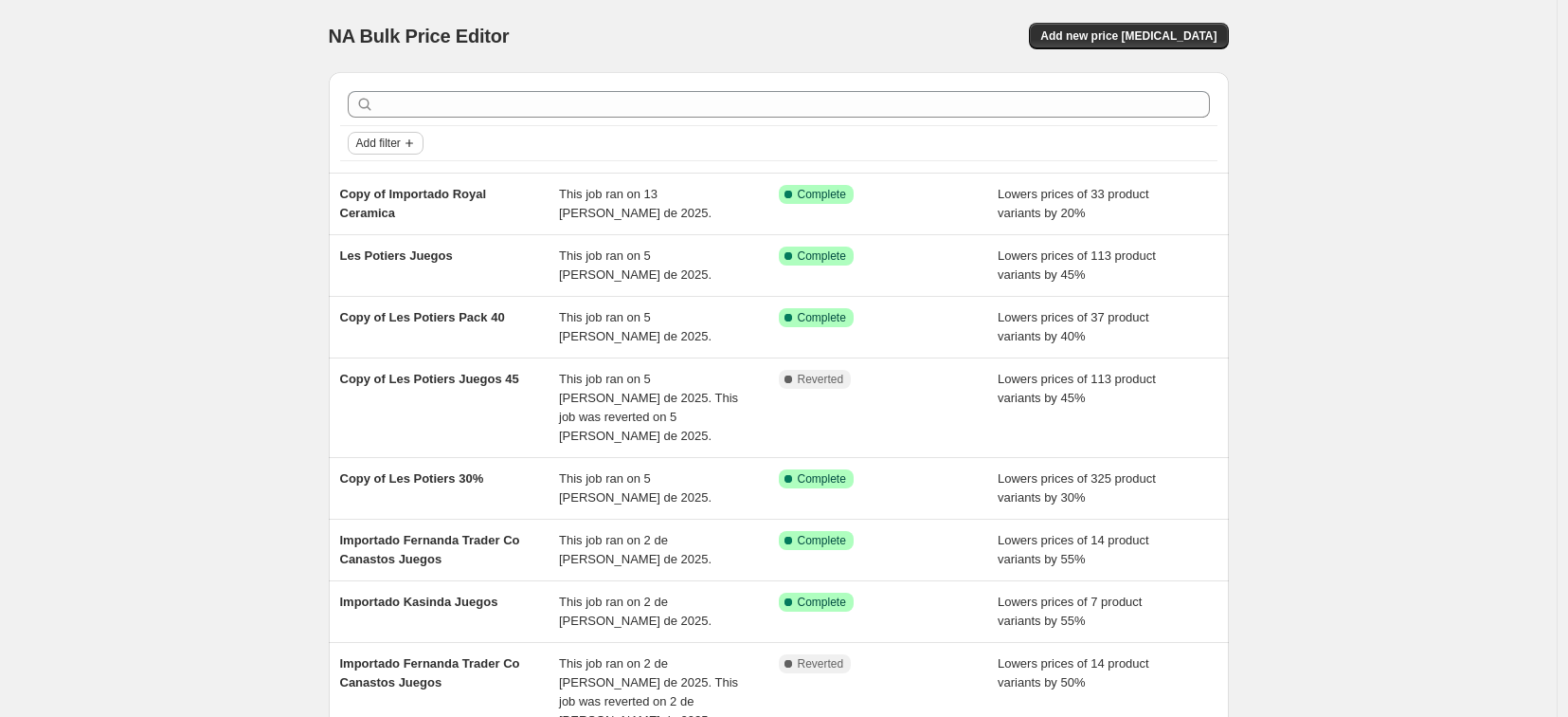
click at [394, 147] on span "Add filter" at bounding box center [378, 143] width 45 height 16
click at [400, 178] on span "Job status" at bounding box center [390, 180] width 55 height 15
click at [413, 262] on span "Complete" at bounding box center [414, 263] width 53 height 15
click at [380, 262] on input "Complete" at bounding box center [373, 264] width 16 height 16
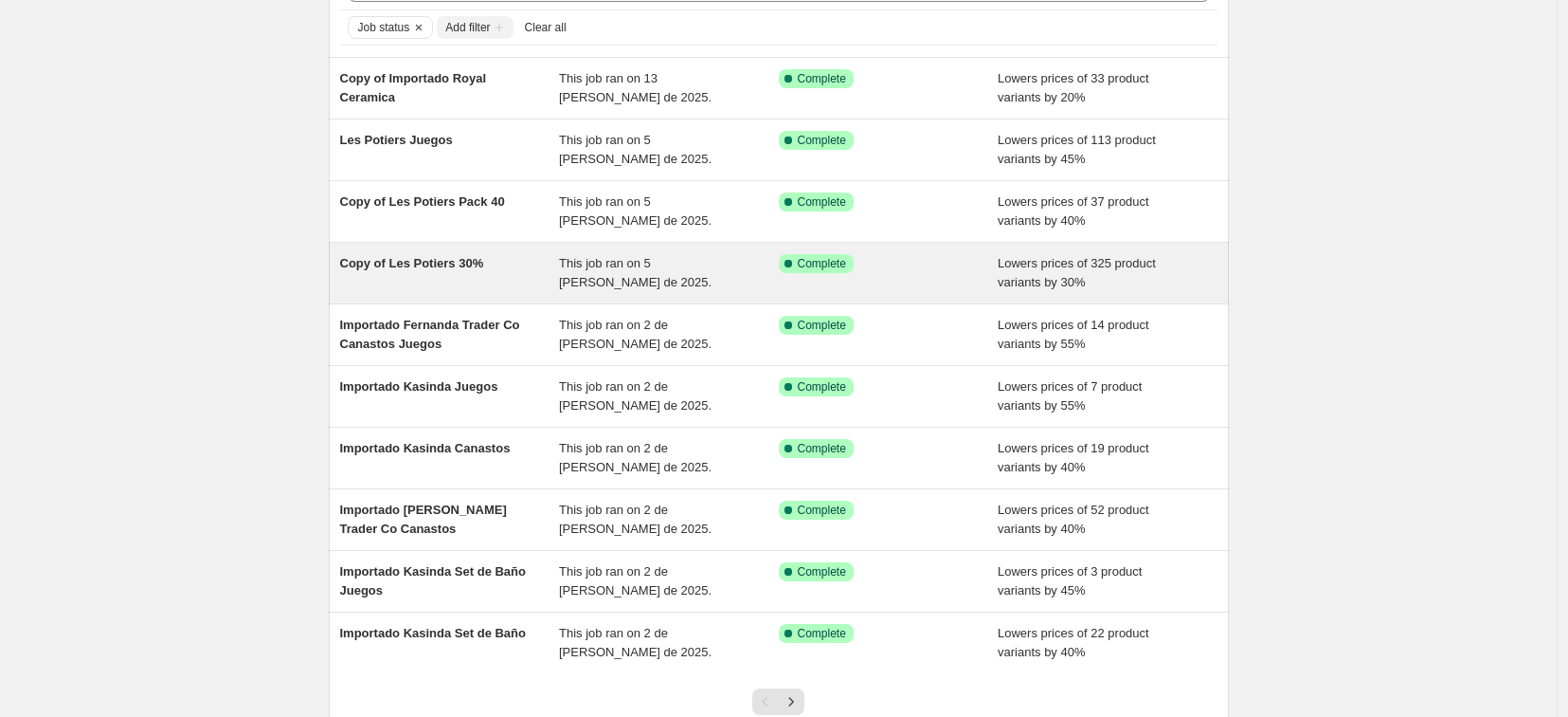
scroll to position [260, 0]
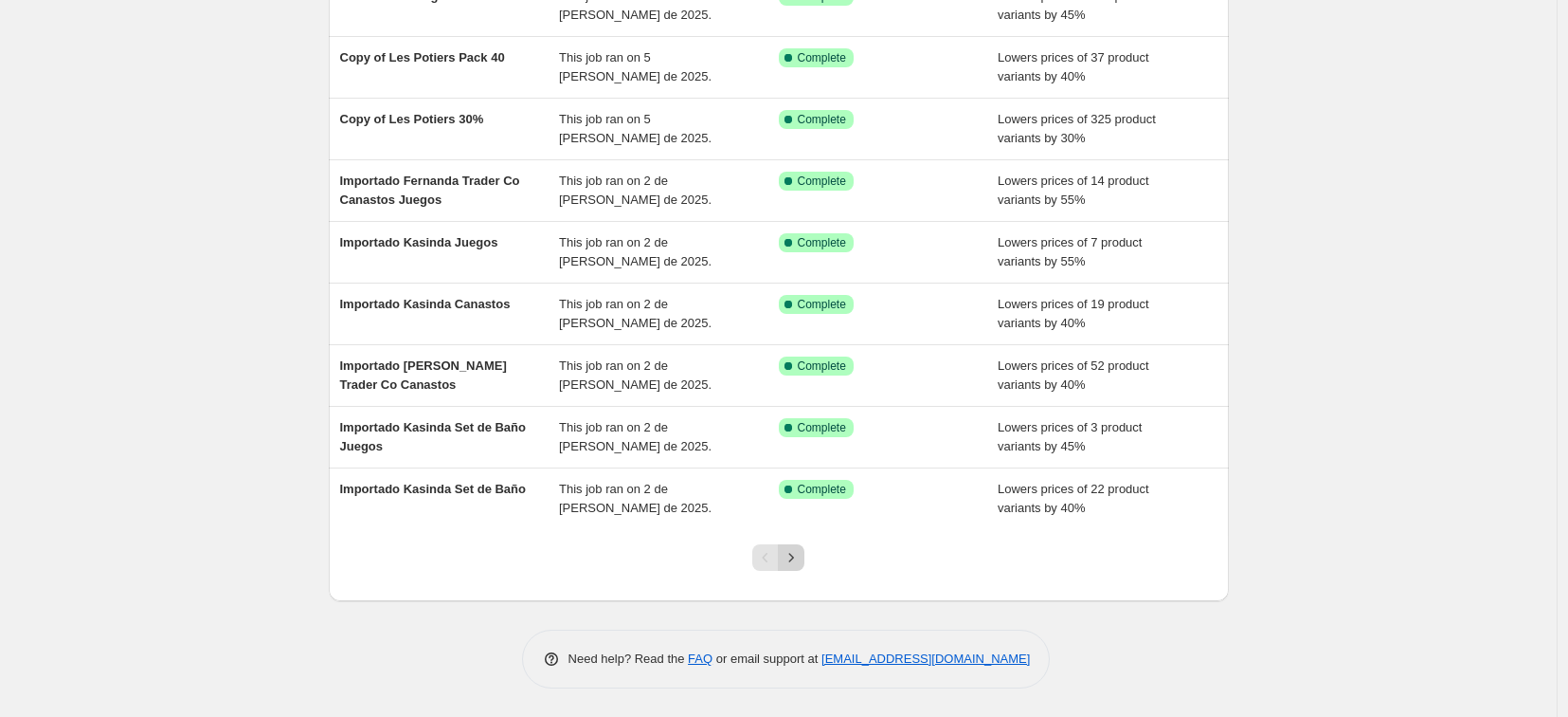
click at [801, 555] on icon "Next" at bounding box center [791, 556] width 18 height 18
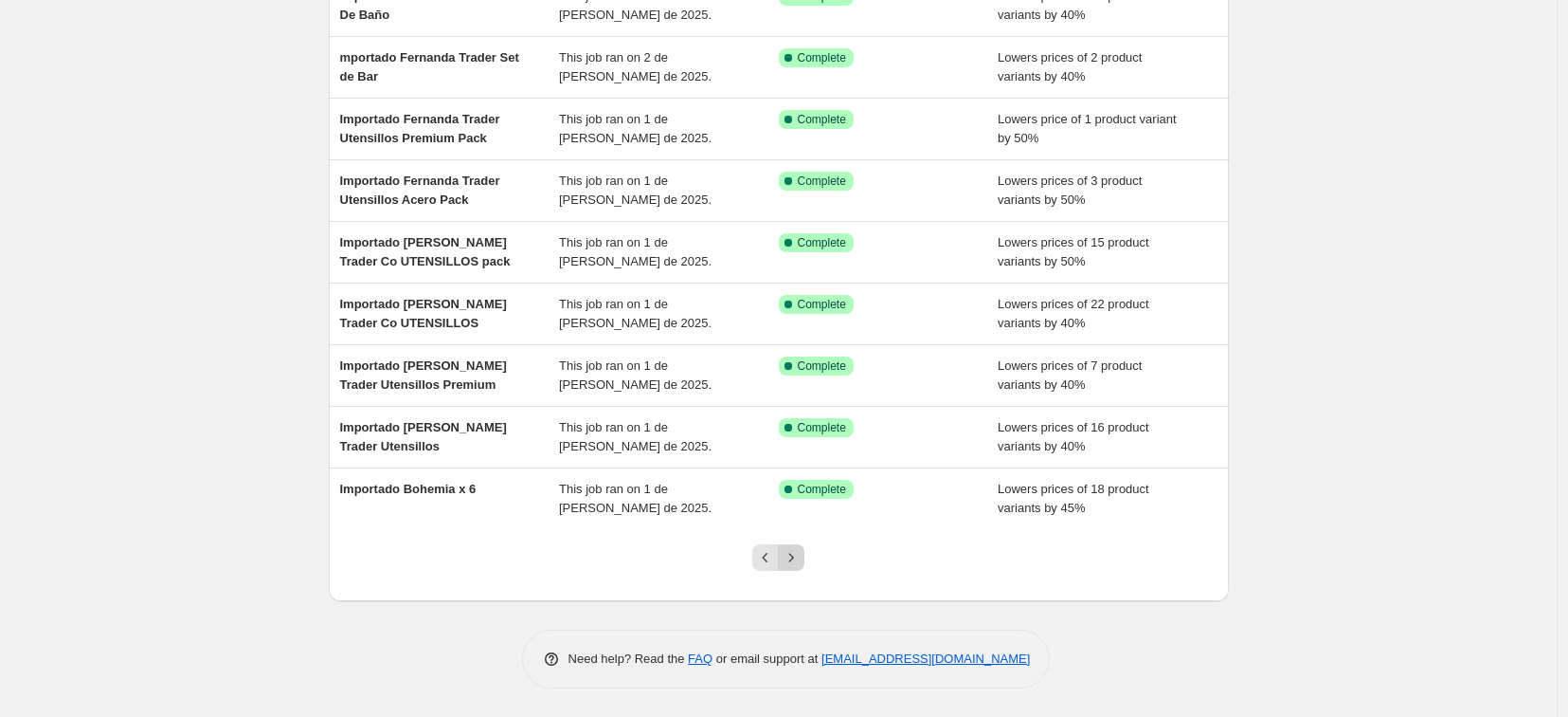
click at [801, 559] on icon "Next" at bounding box center [791, 556] width 18 height 18
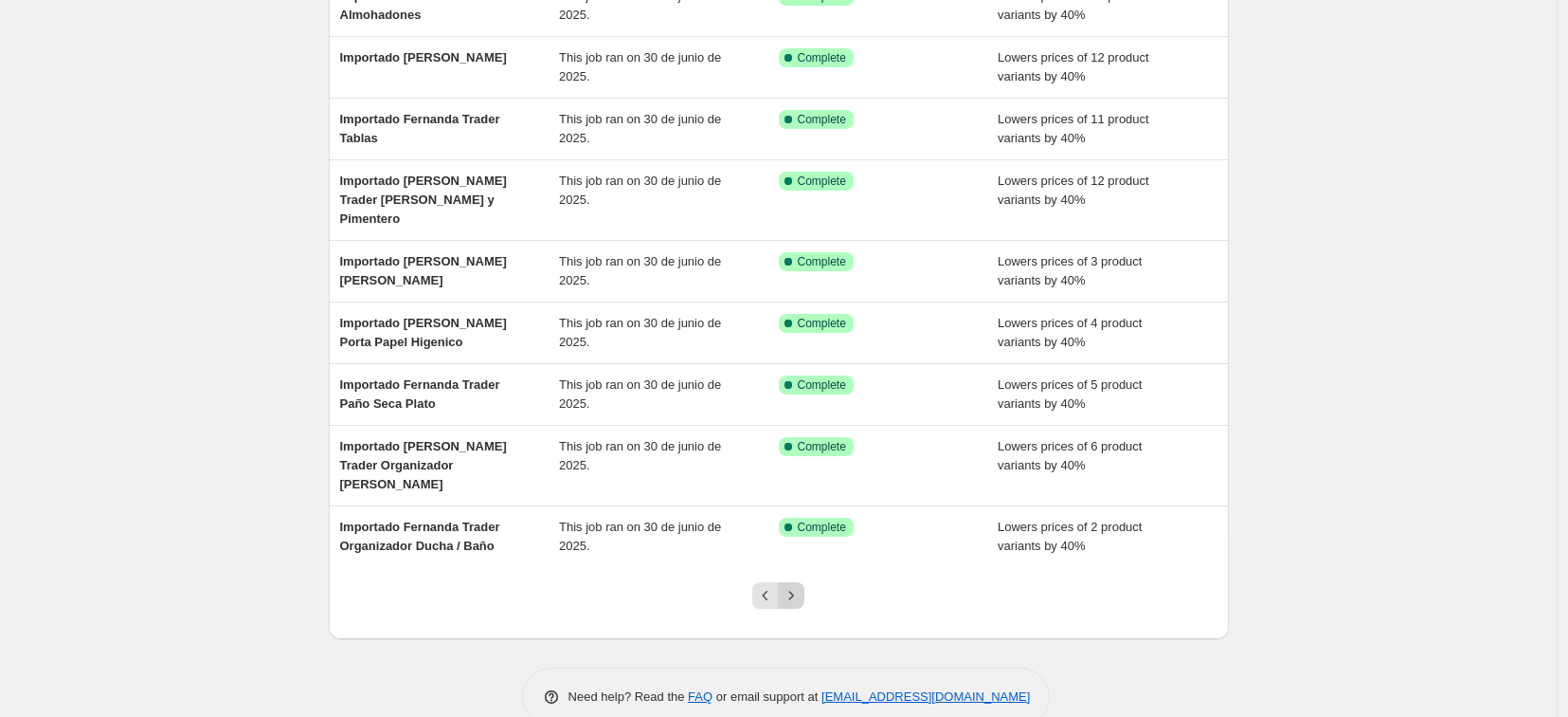
click at [794, 586] on icon "Next" at bounding box center [791, 594] width 18 height 18
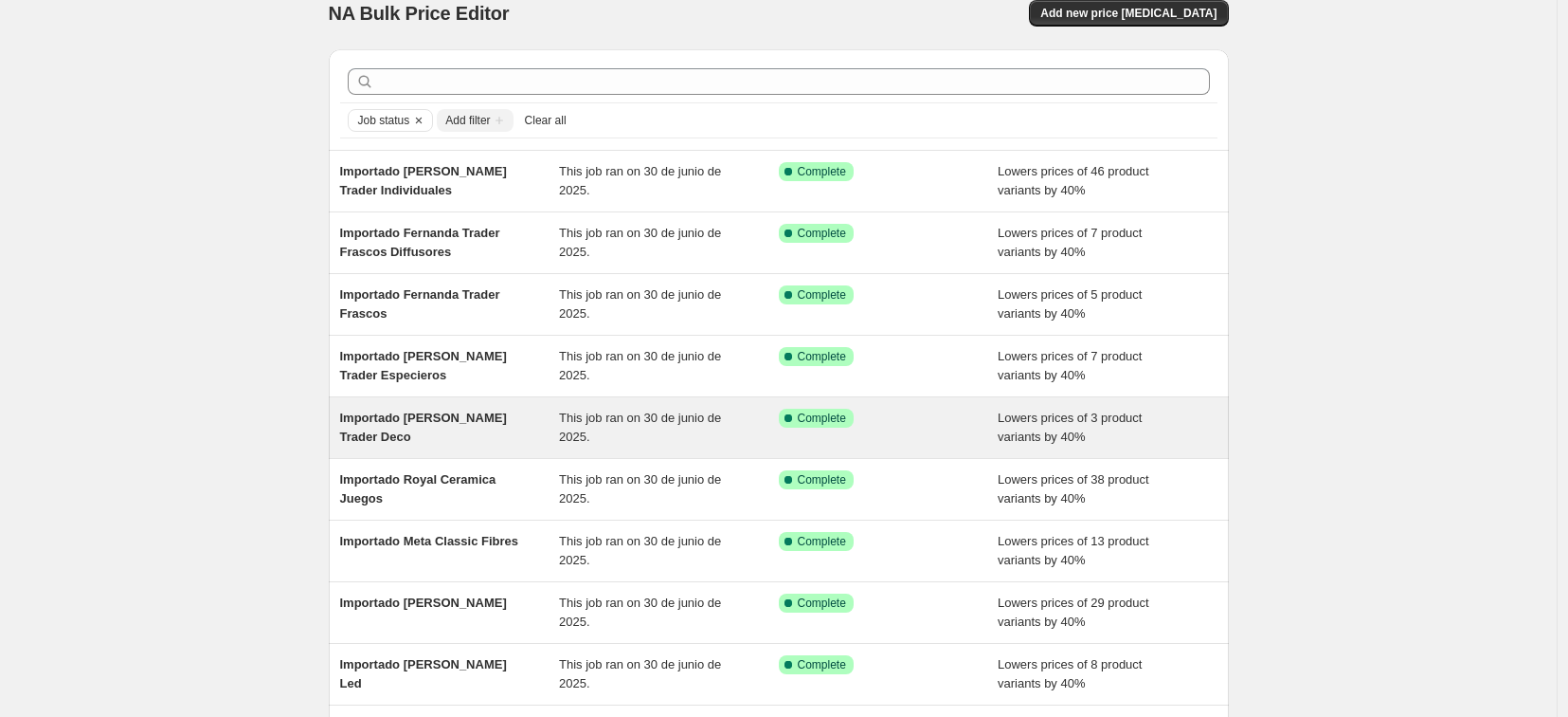
scroll to position [23, 0]
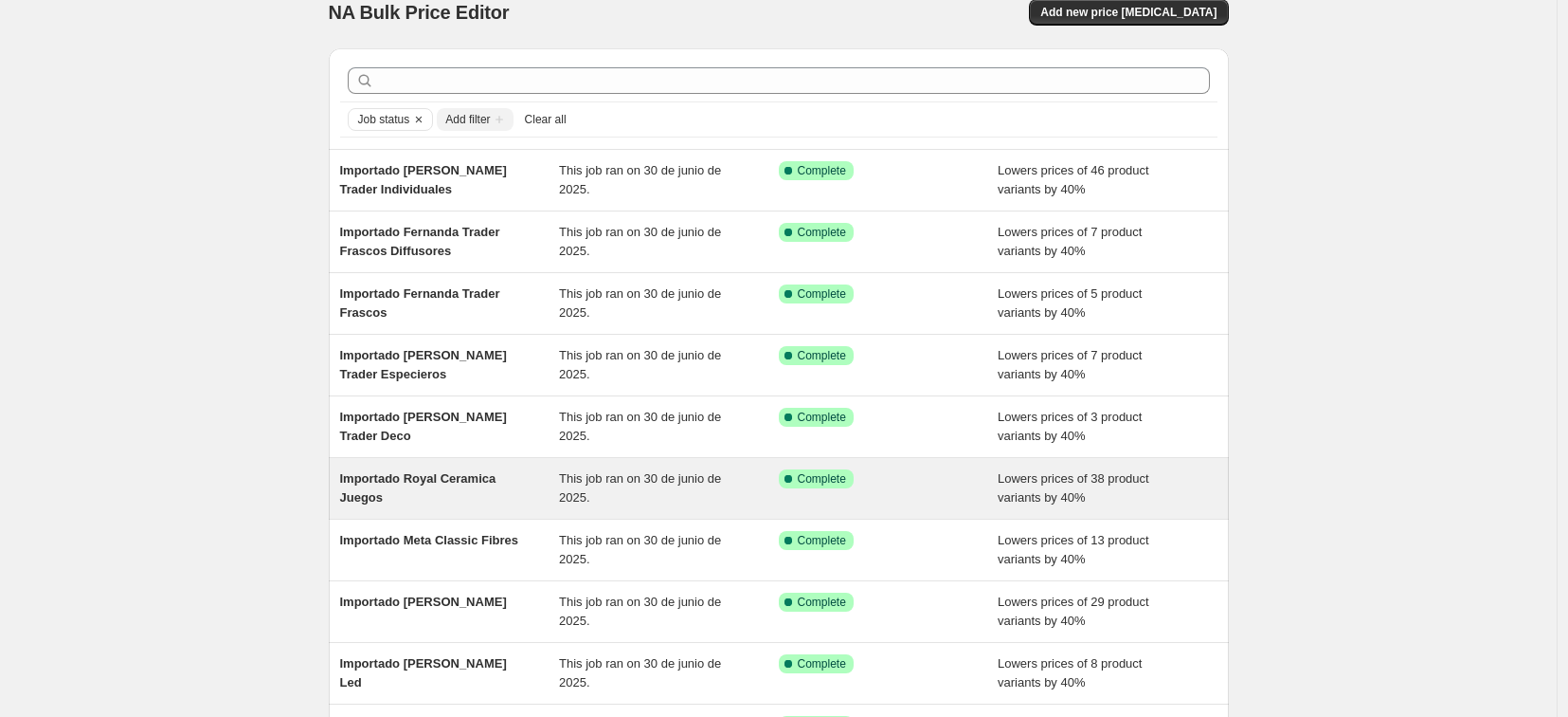
click at [471, 475] on span "Importado Royal Ceramica Juegos" at bounding box center [418, 487] width 157 height 33
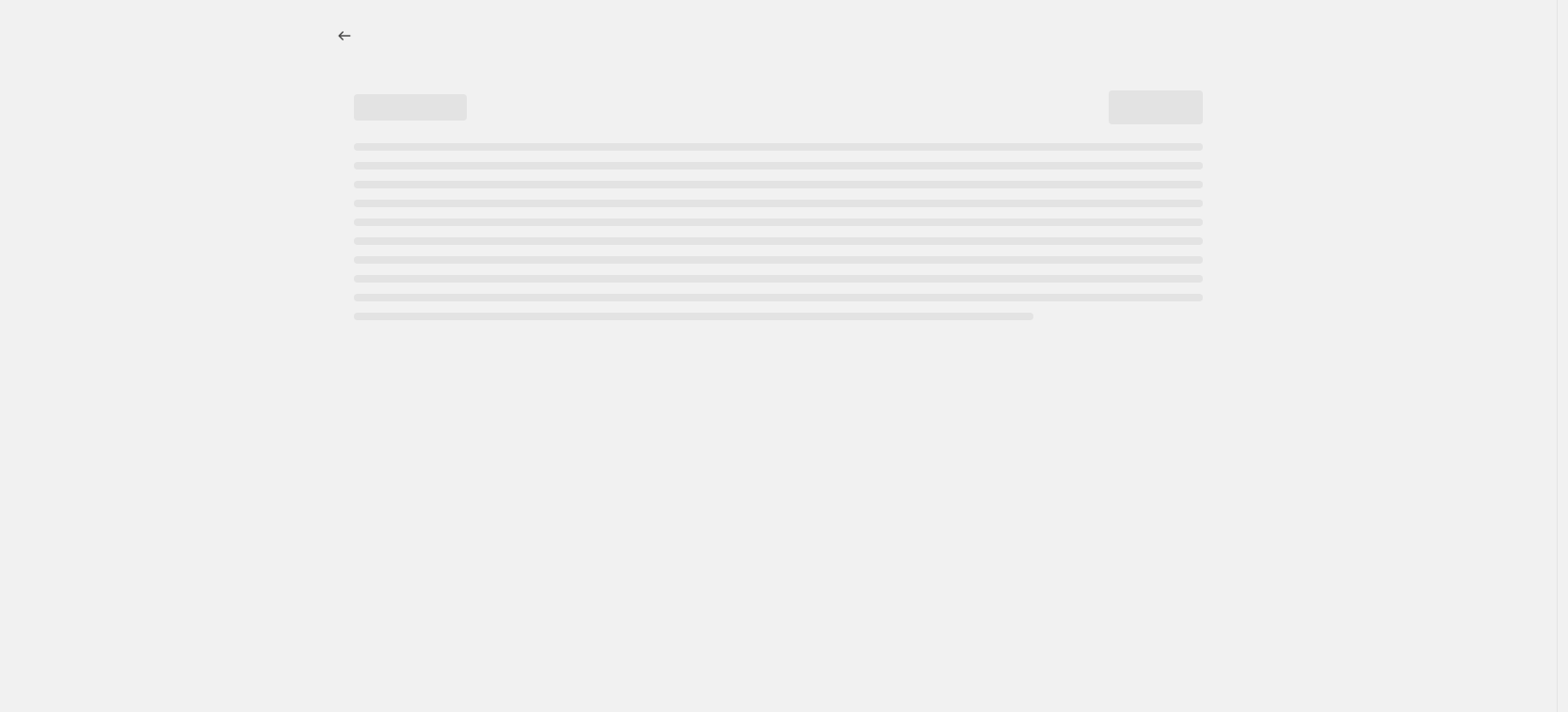
select select "percentage"
select select "vendor"
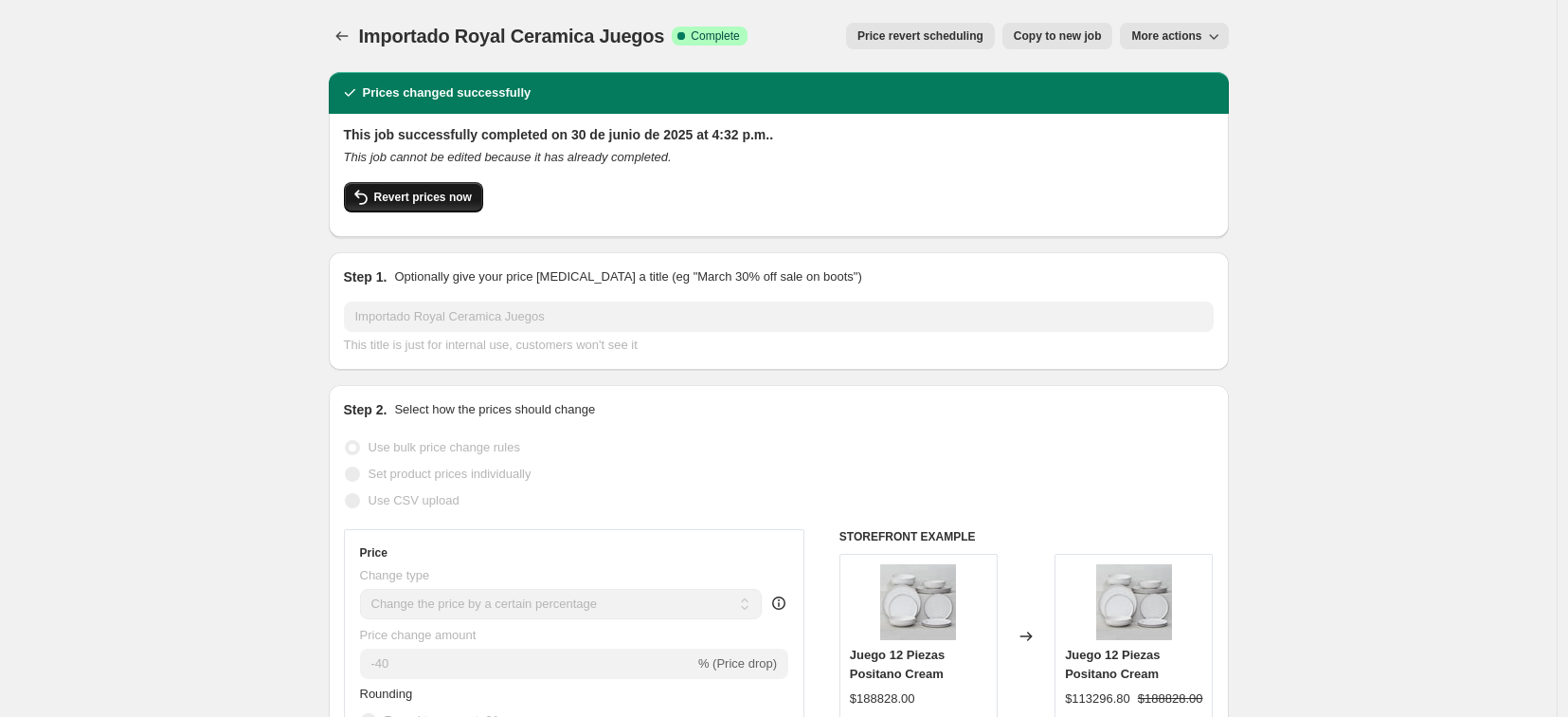
click at [446, 204] on button "Revert prices now" at bounding box center [413, 197] width 139 height 30
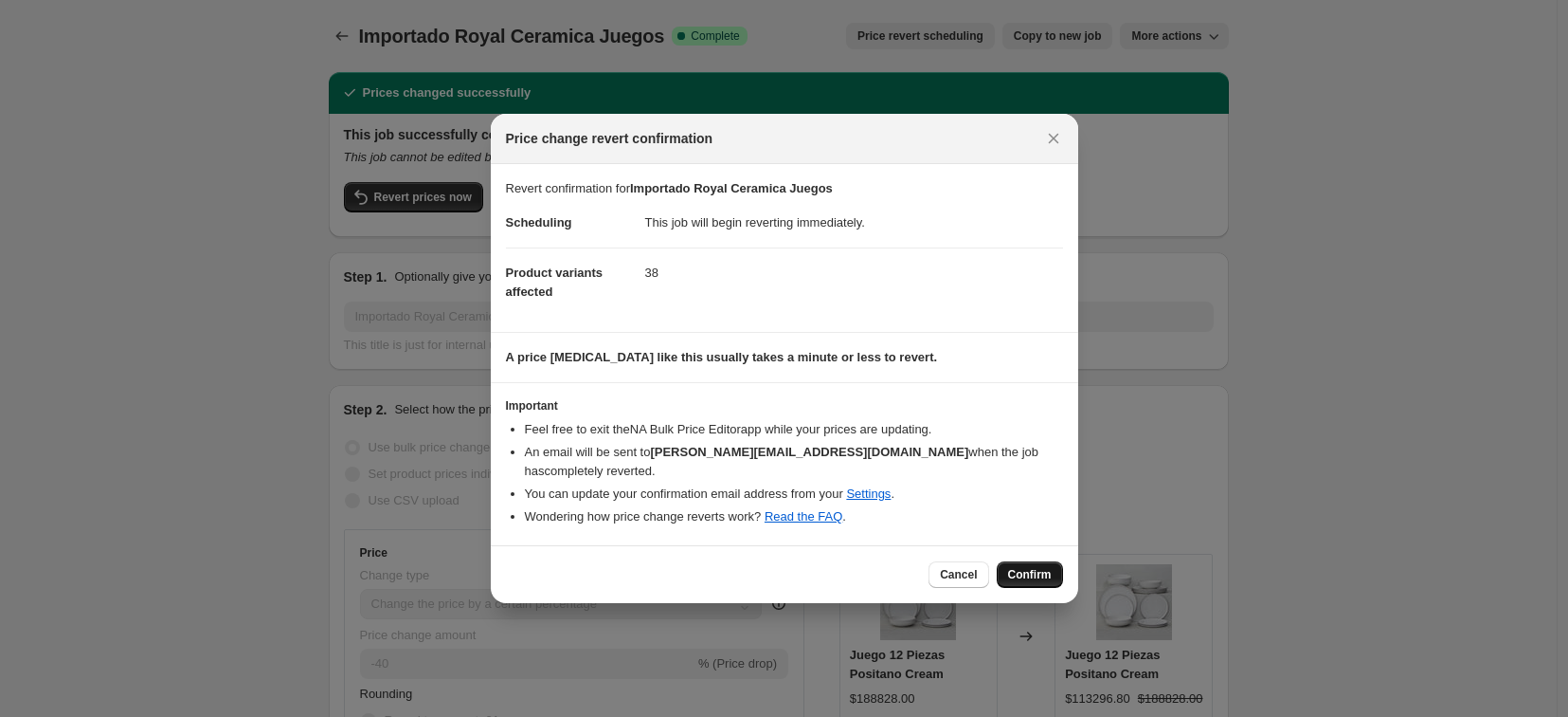
click at [1039, 569] on span "Confirm" at bounding box center [1030, 575] width 44 height 16
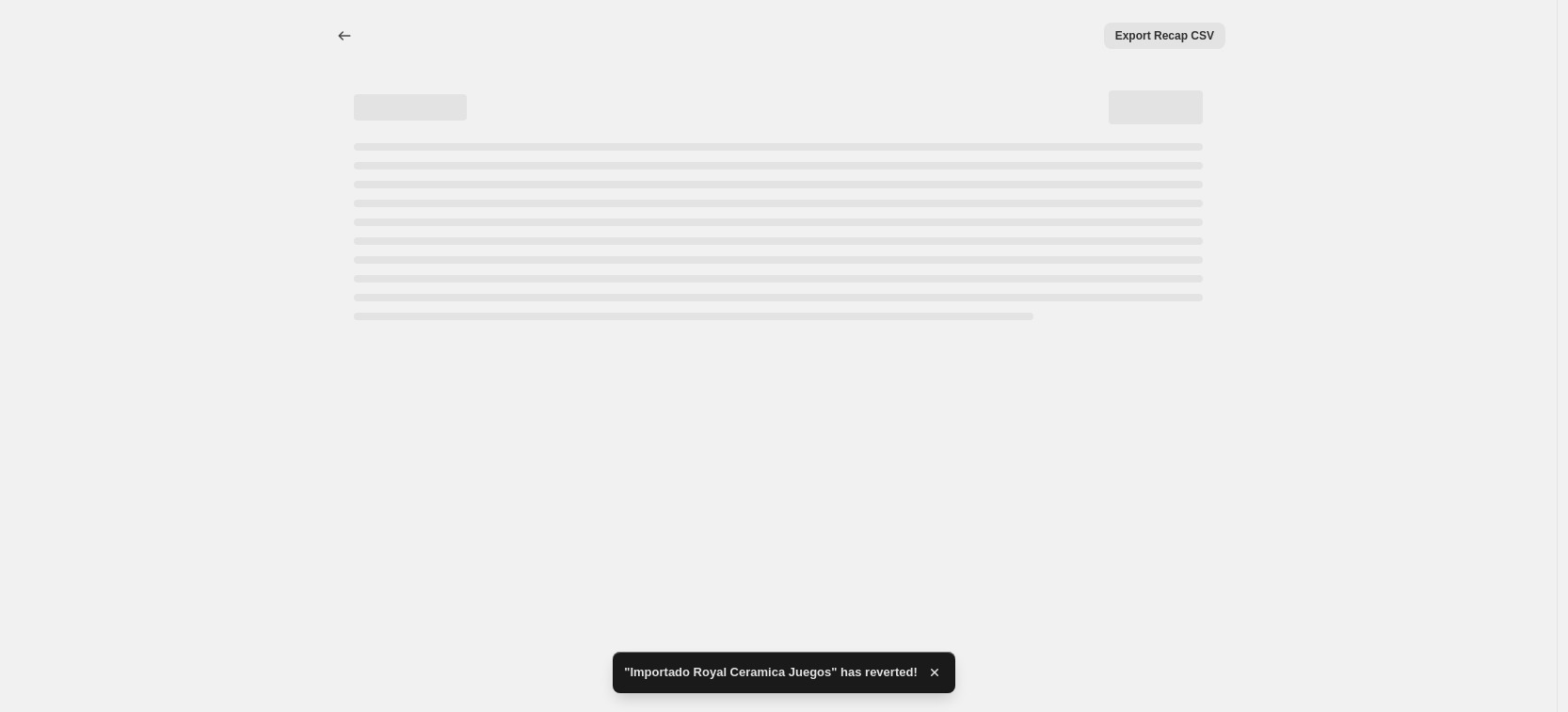
select select "percentage"
select select "vendor"
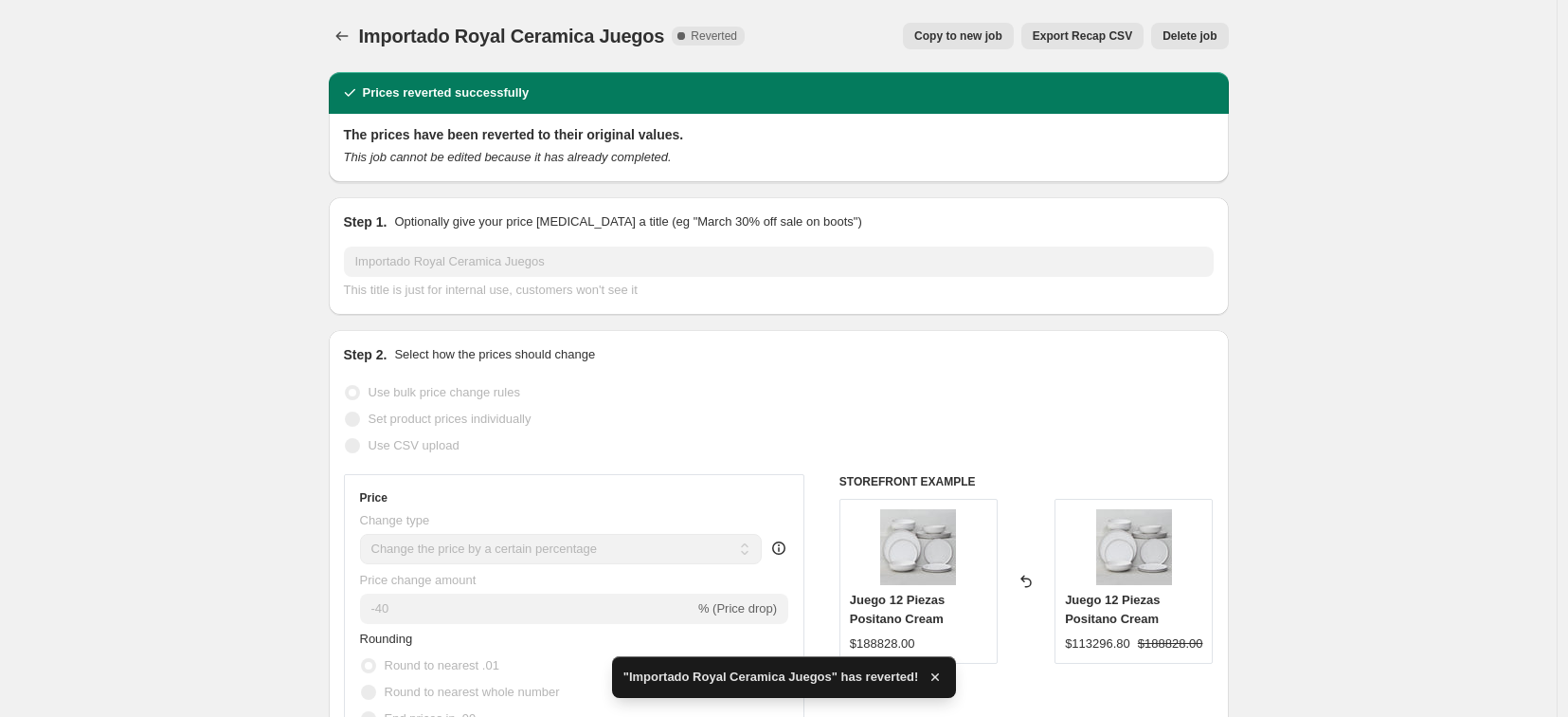
click at [976, 34] on span "Copy to new job" at bounding box center [958, 36] width 89 height 16
select select "percentage"
select select "vendor"
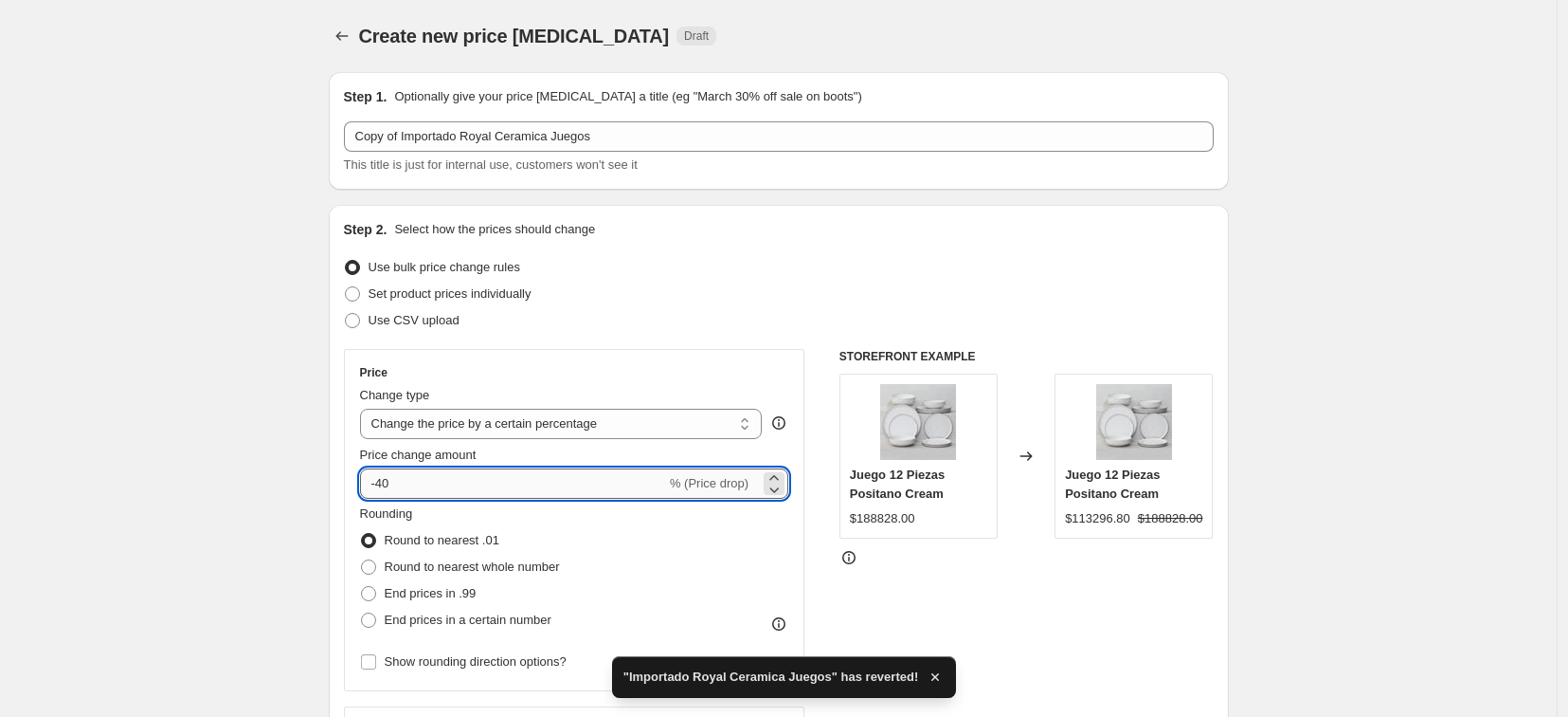
click at [586, 482] on input "-40" at bounding box center [513, 483] width 306 height 30
type input "-4"
type input "-20"
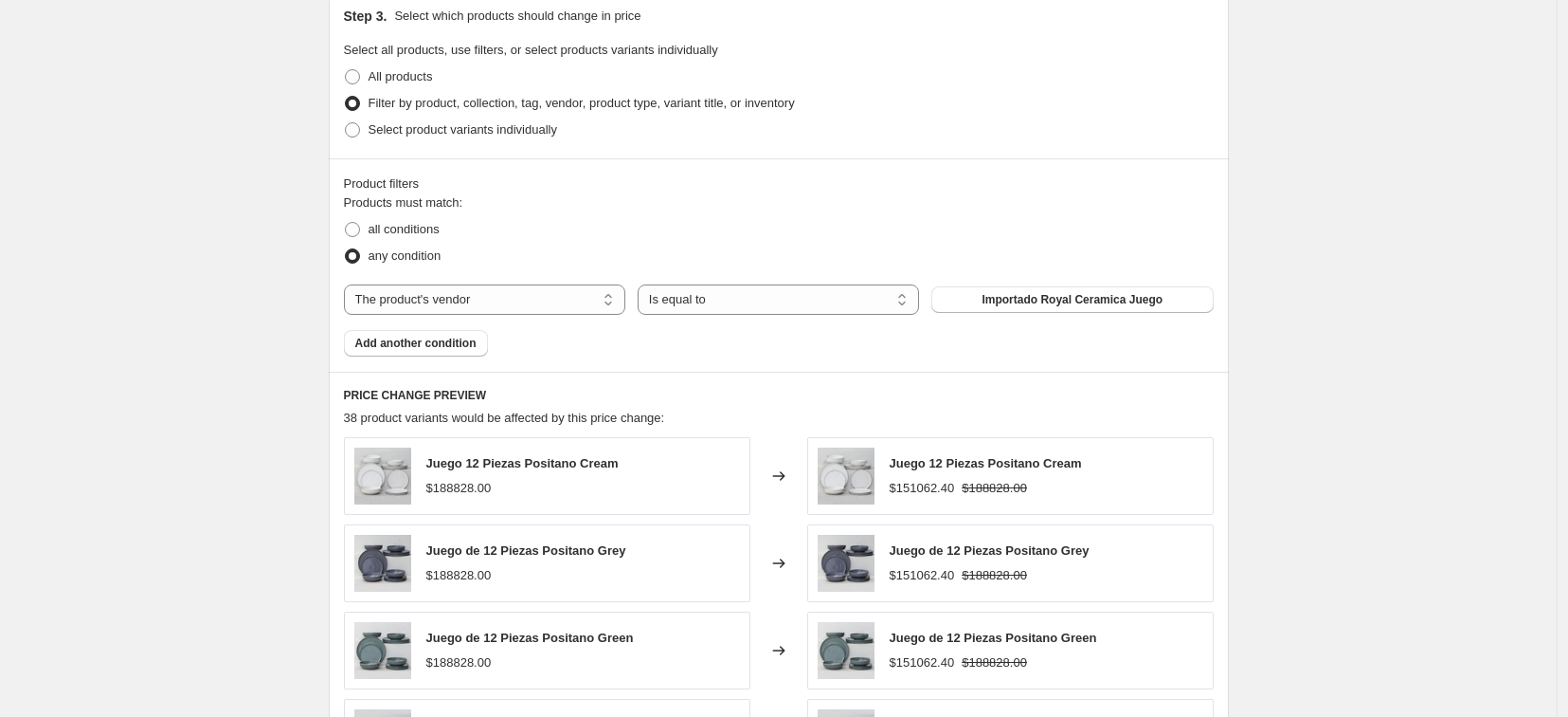
scroll to position [1391, 0]
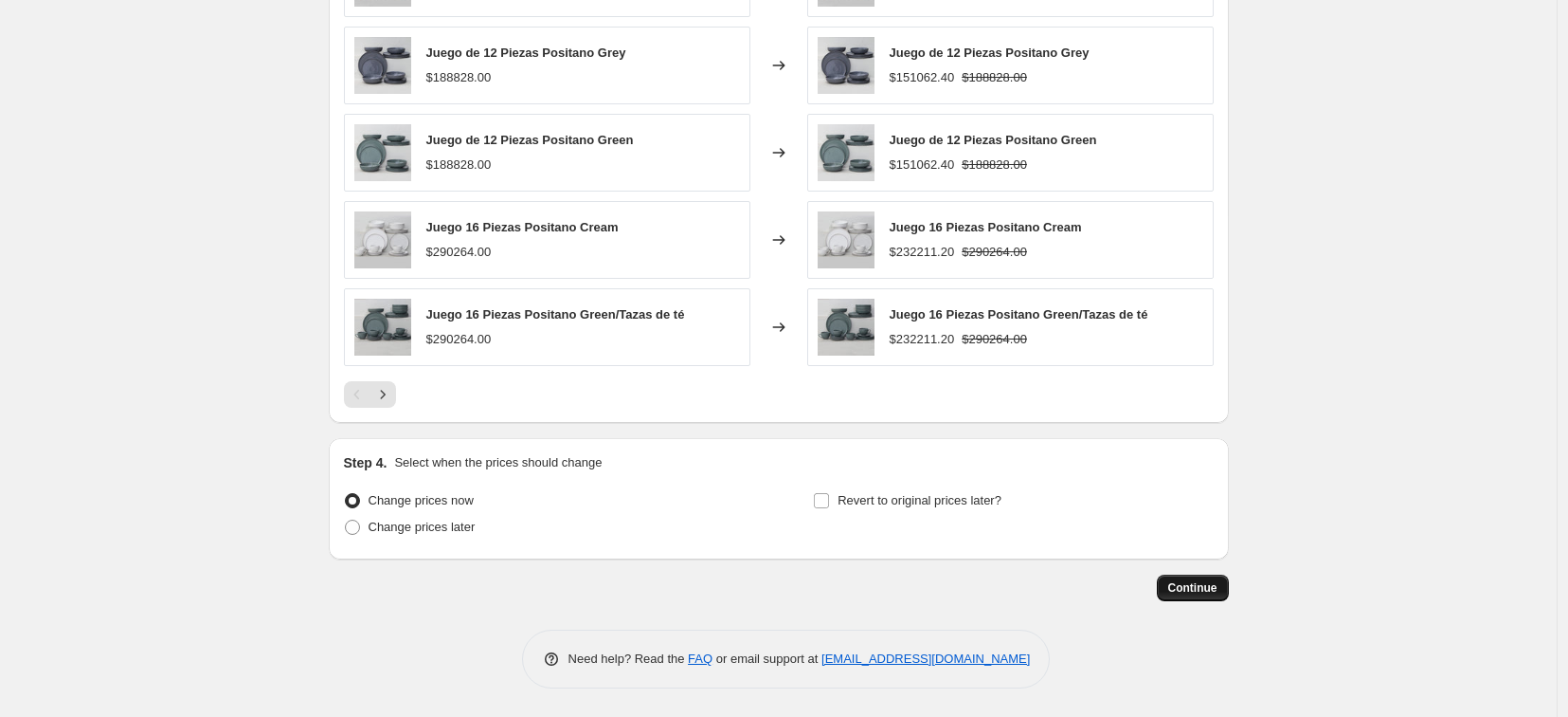
click at [1206, 595] on button "Continue" at bounding box center [1194, 587] width 72 height 26
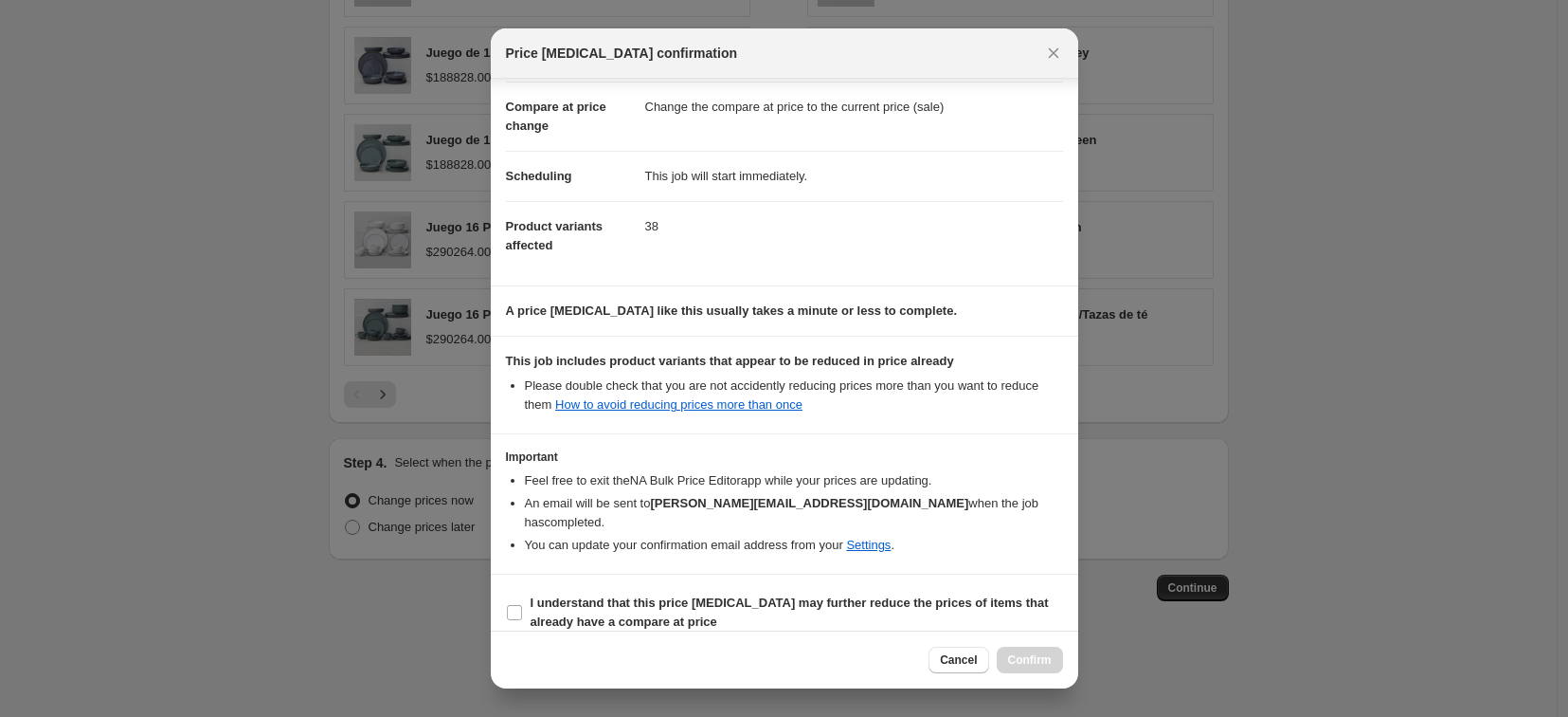
scroll to position [82, 0]
click at [578, 594] on b "I understand that this price [MEDICAL_DATA] may further reduce the prices of it…" at bounding box center [790, 611] width 518 height 33
click at [522, 604] on input "I understand that this price [MEDICAL_DATA] may further reduce the prices of it…" at bounding box center [515, 612] width 16 height 16
checkbox input "true"
click at [1033, 661] on span "Confirm" at bounding box center [1030, 660] width 44 height 16
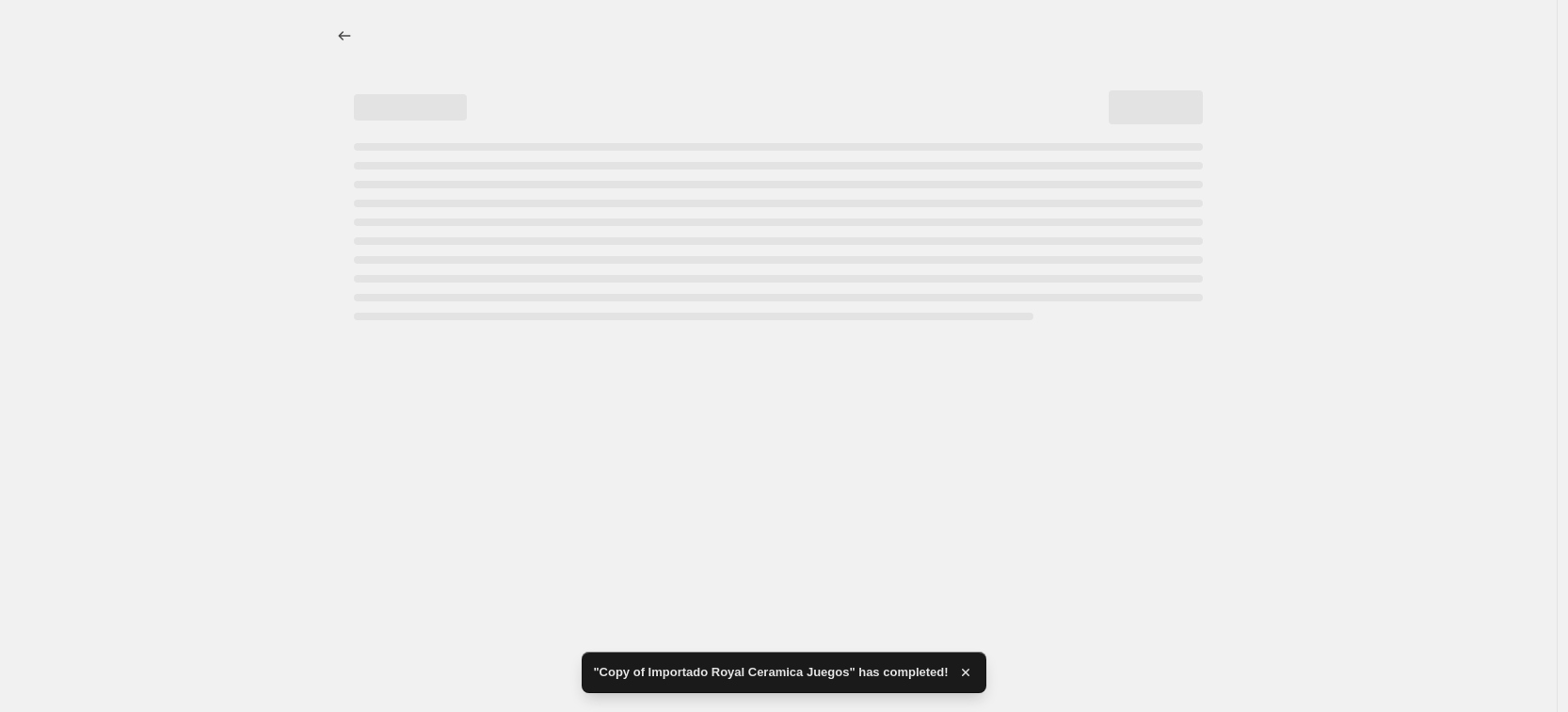
select select "percentage"
select select "vendor"
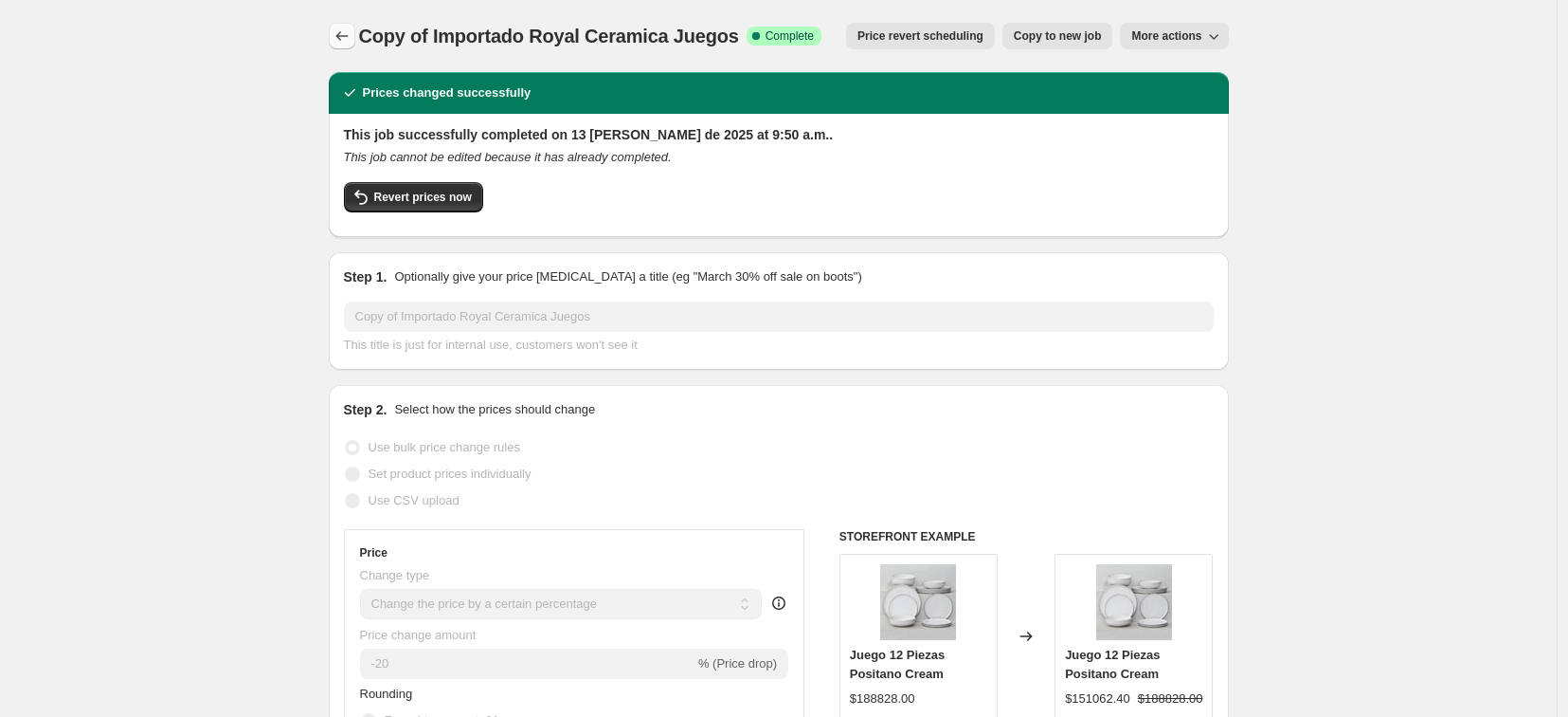
click at [350, 34] on icon "Price change jobs" at bounding box center [341, 35] width 18 height 18
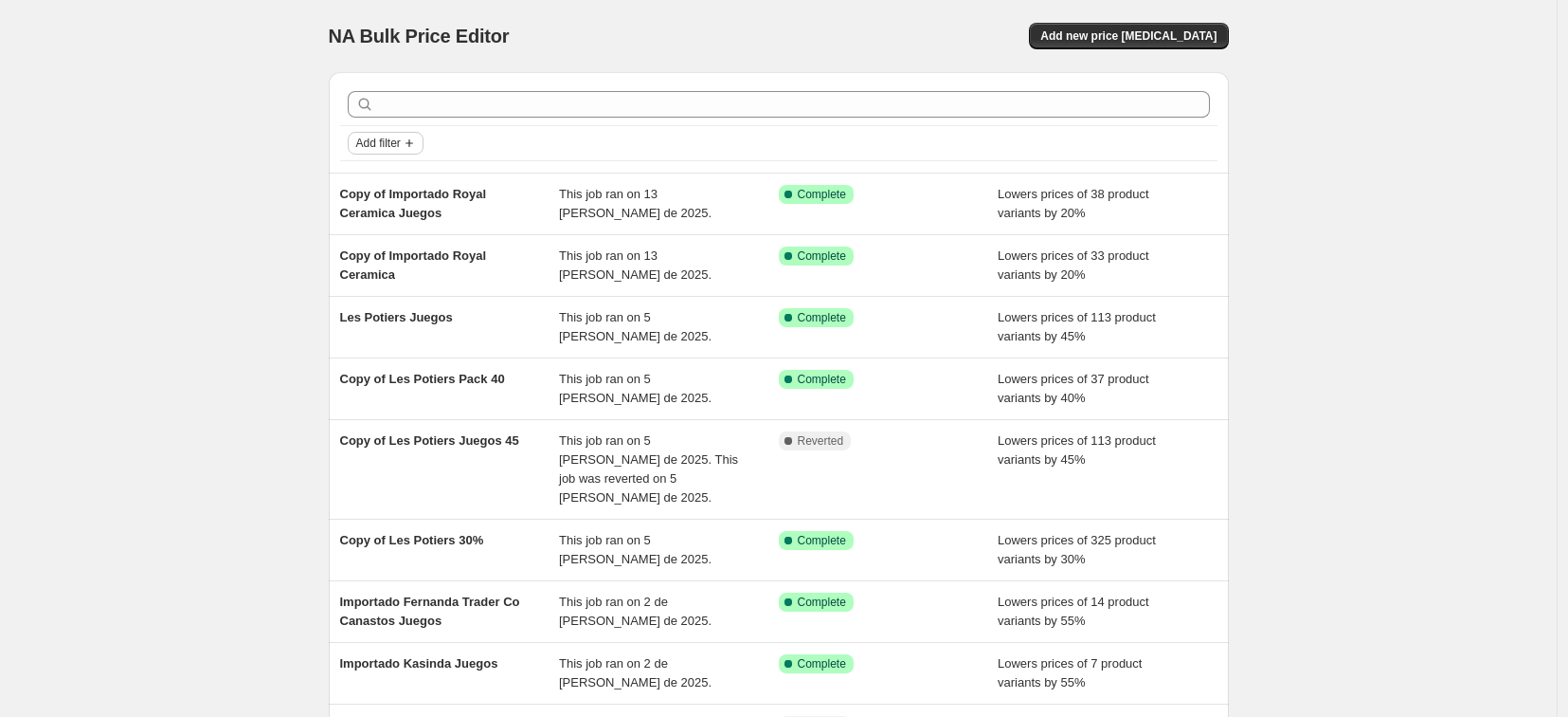
click at [396, 146] on span "Add filter" at bounding box center [378, 143] width 45 height 16
click at [411, 176] on span "Job status" at bounding box center [390, 180] width 55 height 15
click at [419, 265] on span "Complete" at bounding box center [414, 263] width 53 height 15
click at [380, 265] on input "Complete" at bounding box center [373, 264] width 16 height 16
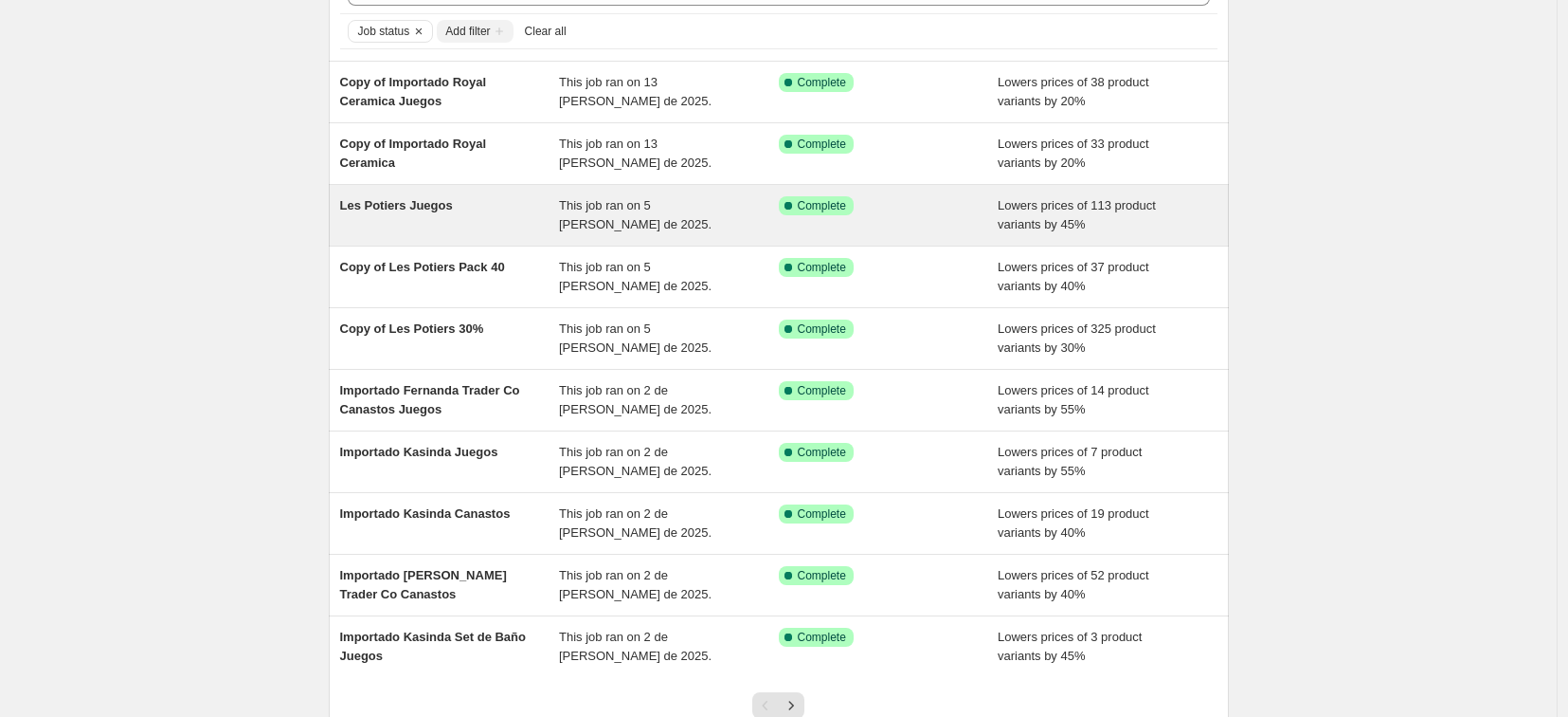
scroll to position [260, 0]
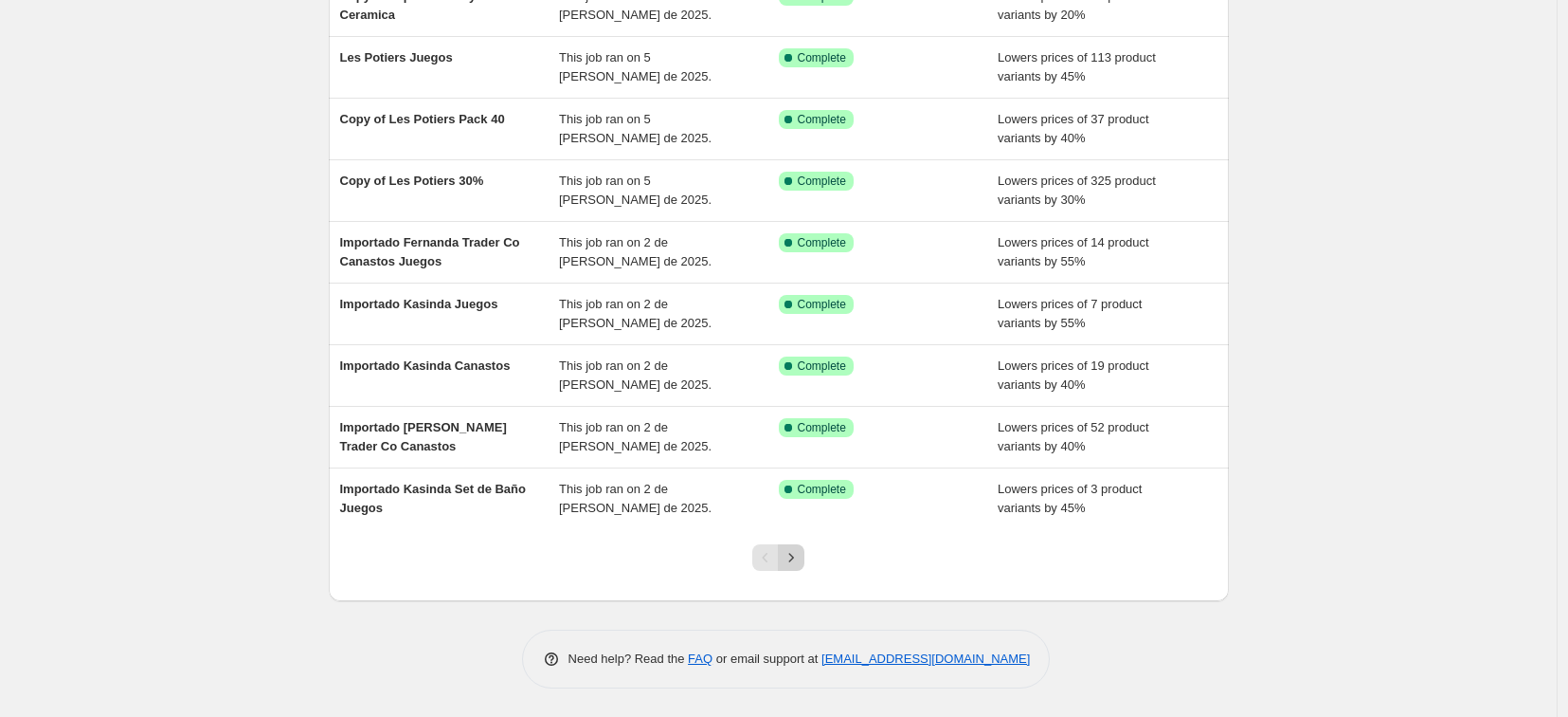
click at [801, 557] on icon "Next" at bounding box center [791, 556] width 18 height 18
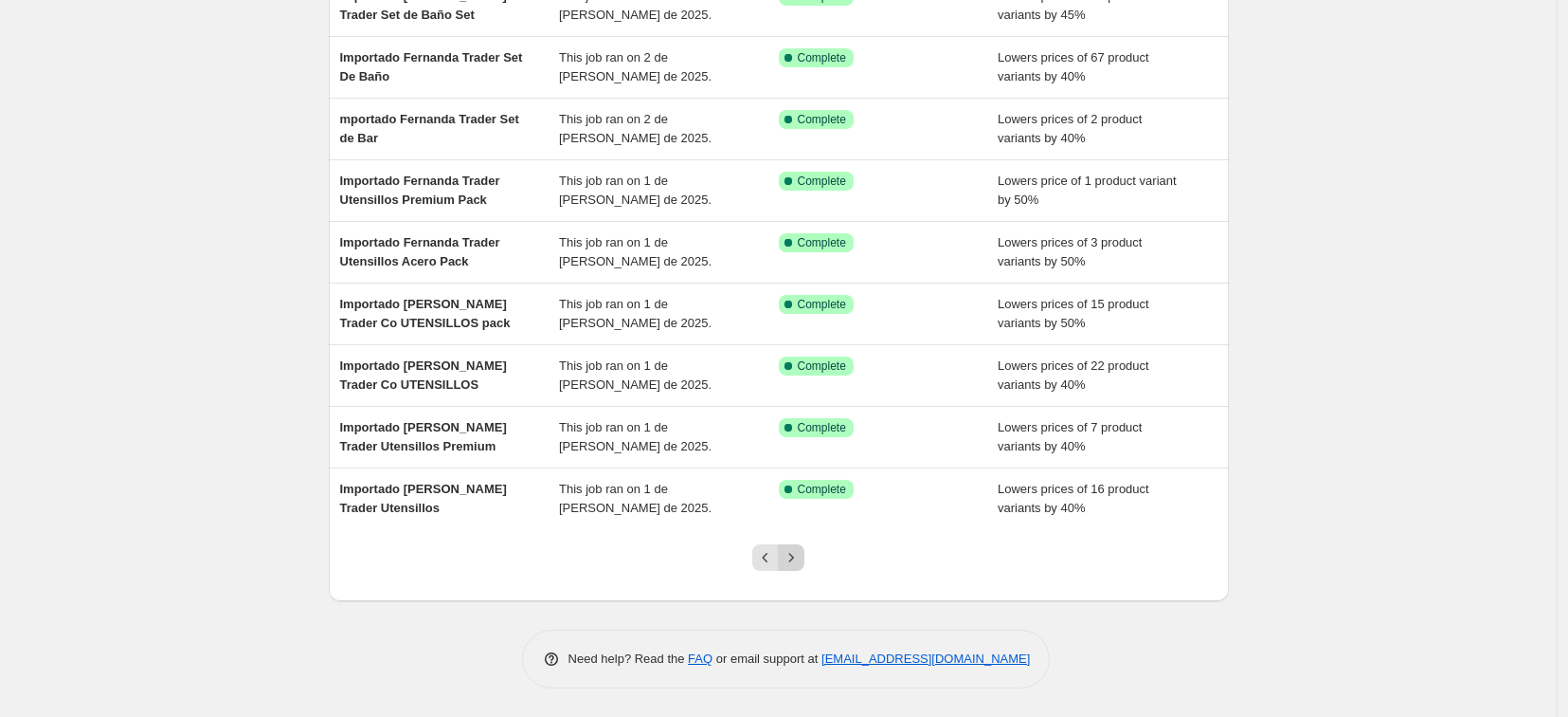
click at [795, 554] on icon "Next" at bounding box center [791, 556] width 18 height 18
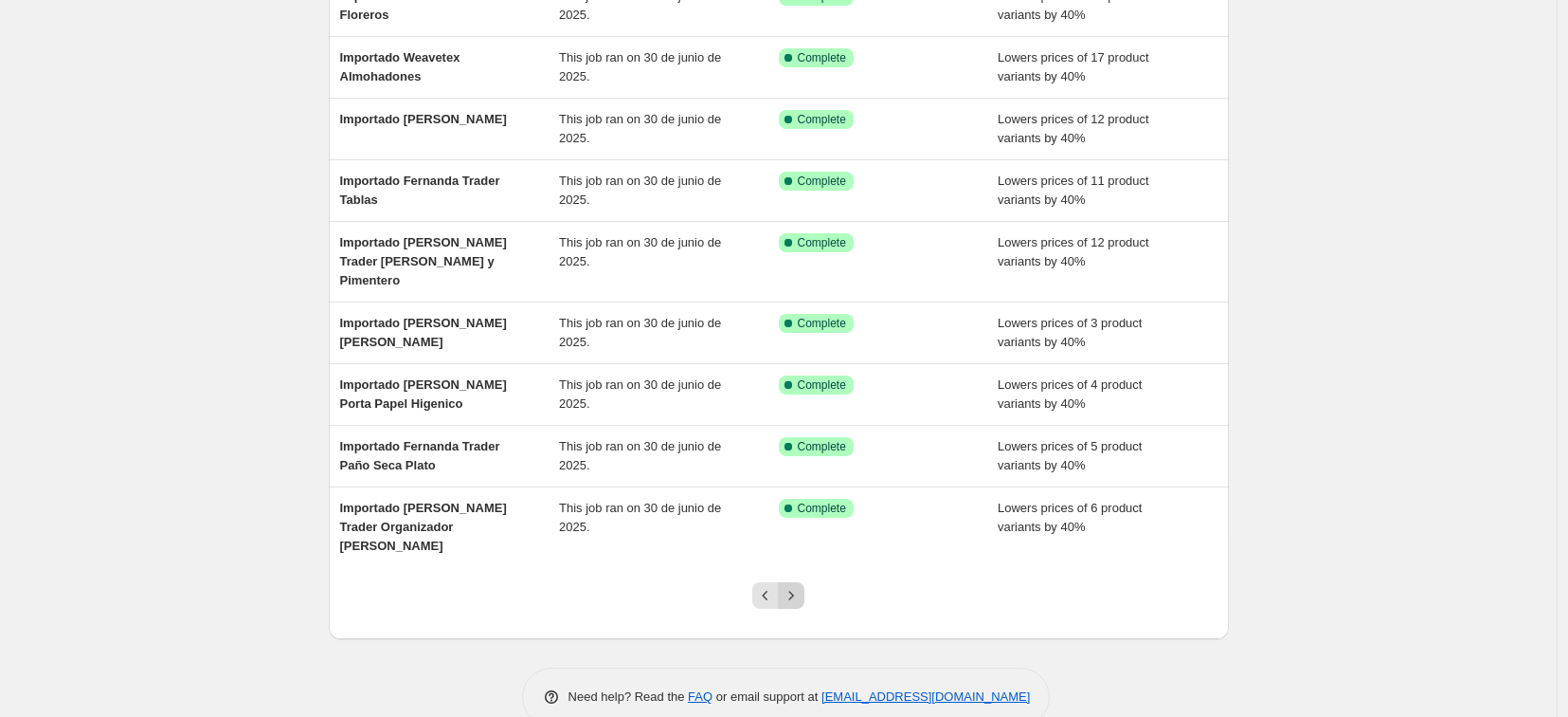
click at [797, 586] on icon "Next" at bounding box center [791, 594] width 18 height 18
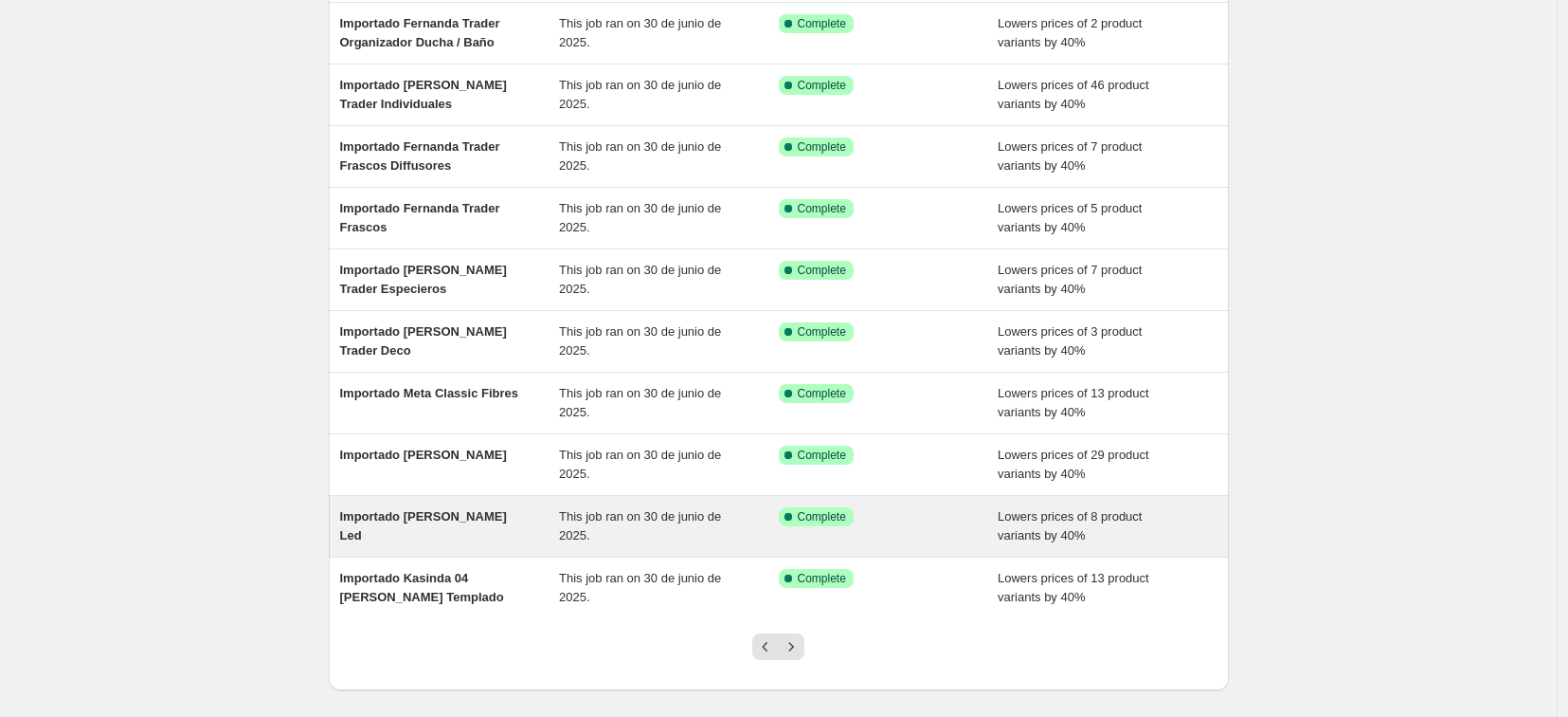
scroll to position [195, 0]
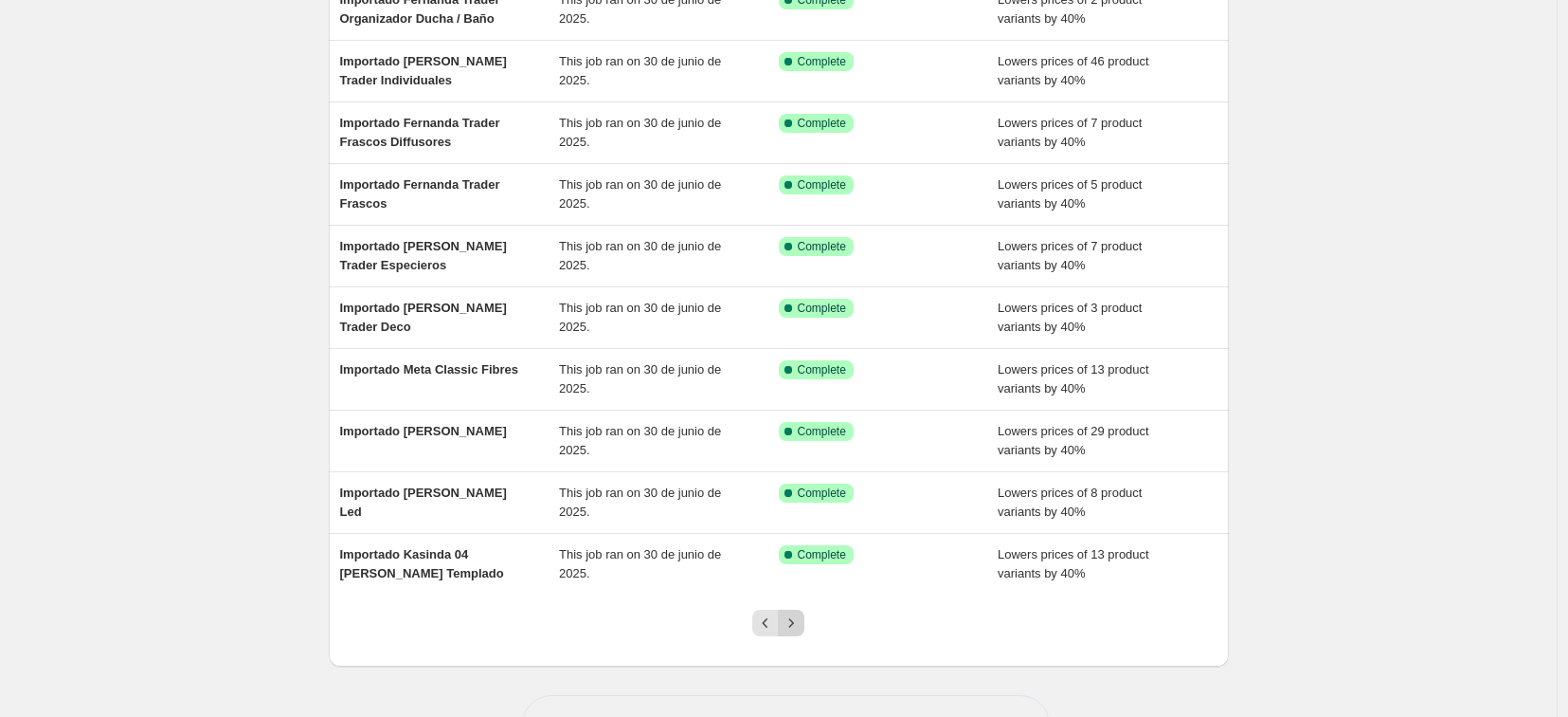
click at [794, 624] on icon "Next" at bounding box center [792, 622] width 5 height 9
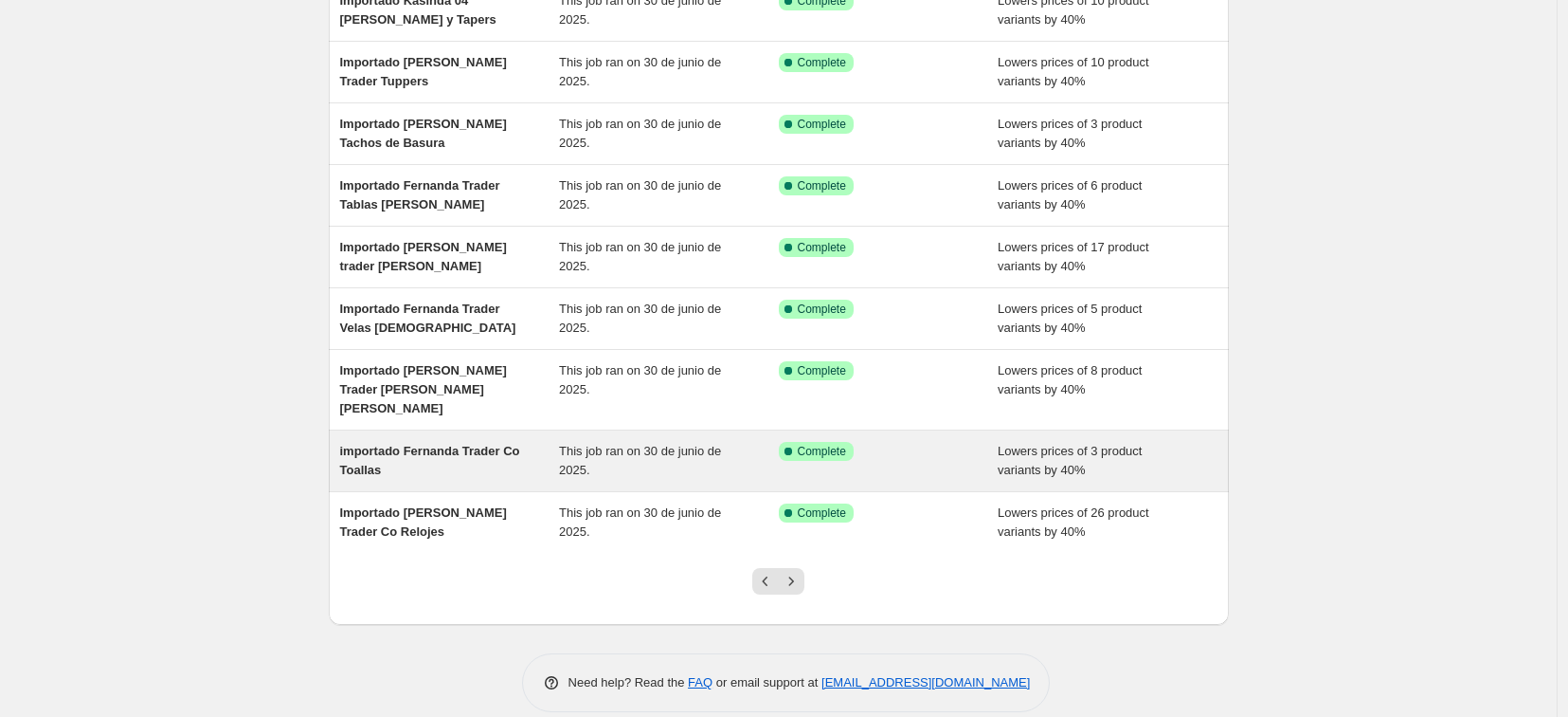
scroll to position [260, 0]
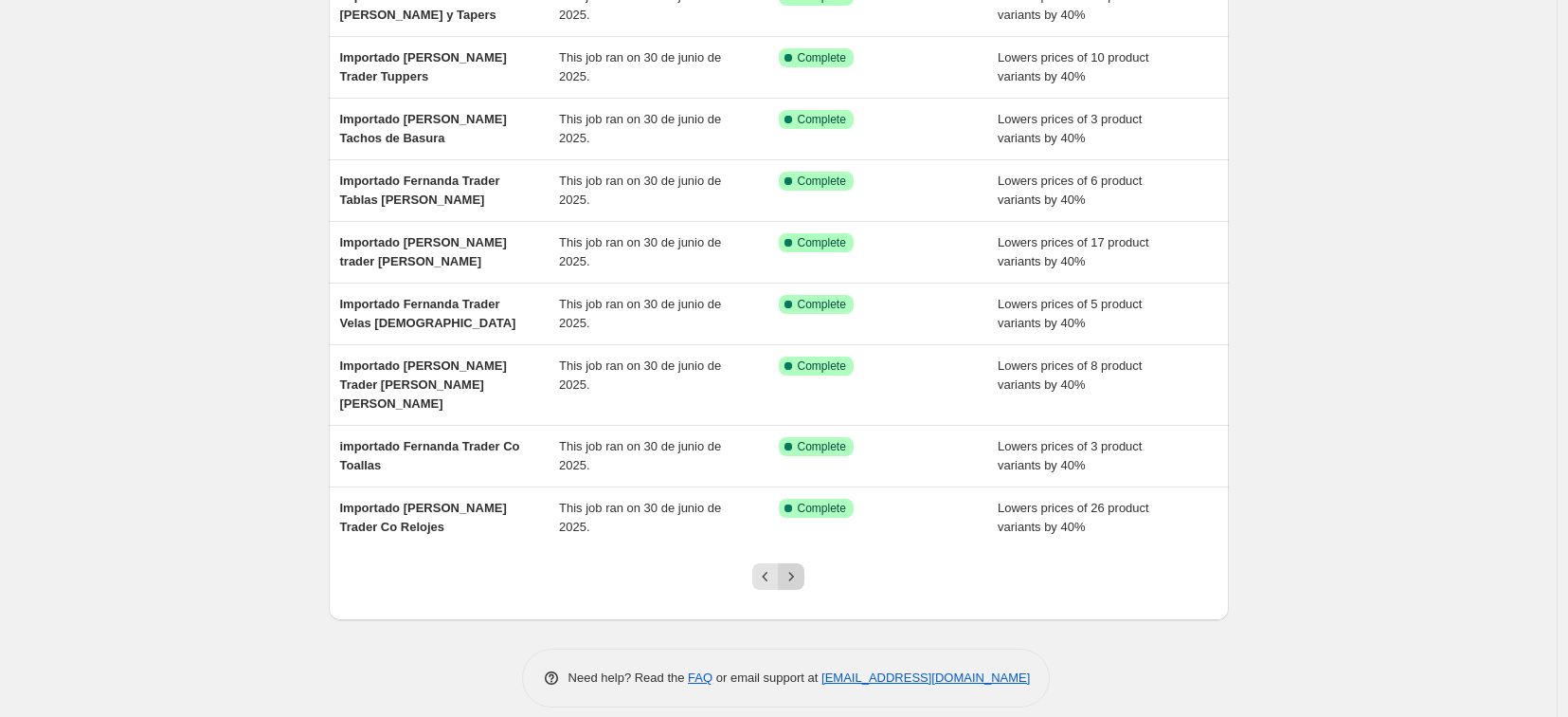
click at [804, 563] on button "Next" at bounding box center [791, 576] width 26 height 26
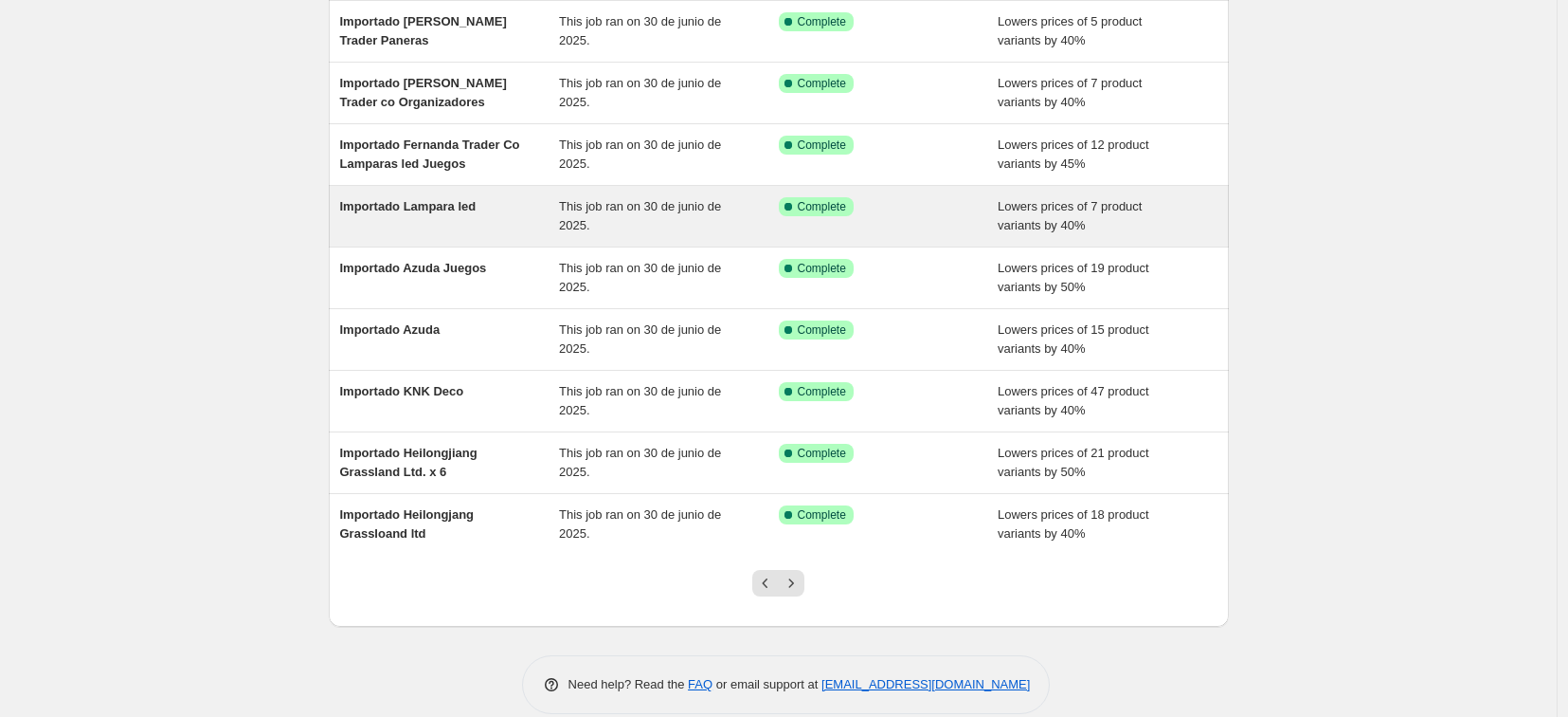
scroll to position [233, 0]
